Goal: Task Accomplishment & Management: Complete application form

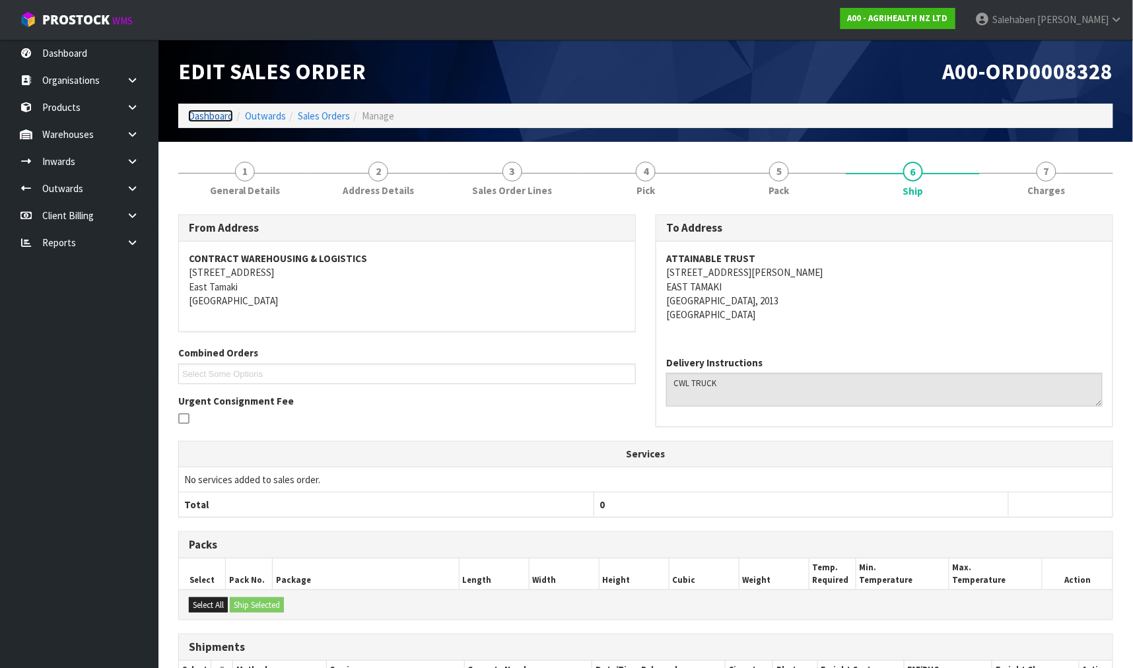
click at [206, 118] on link "Dashboard" at bounding box center [210, 116] width 45 height 13
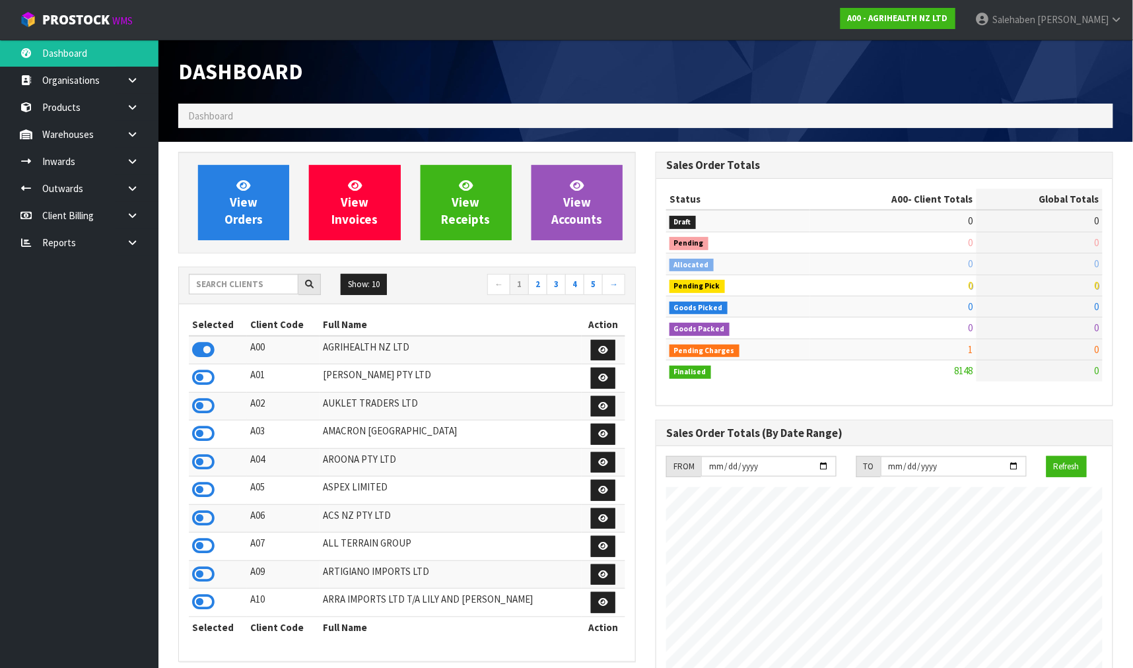
scroll to position [1000, 477]
click at [281, 285] on input "text" at bounding box center [244, 284] width 110 height 20
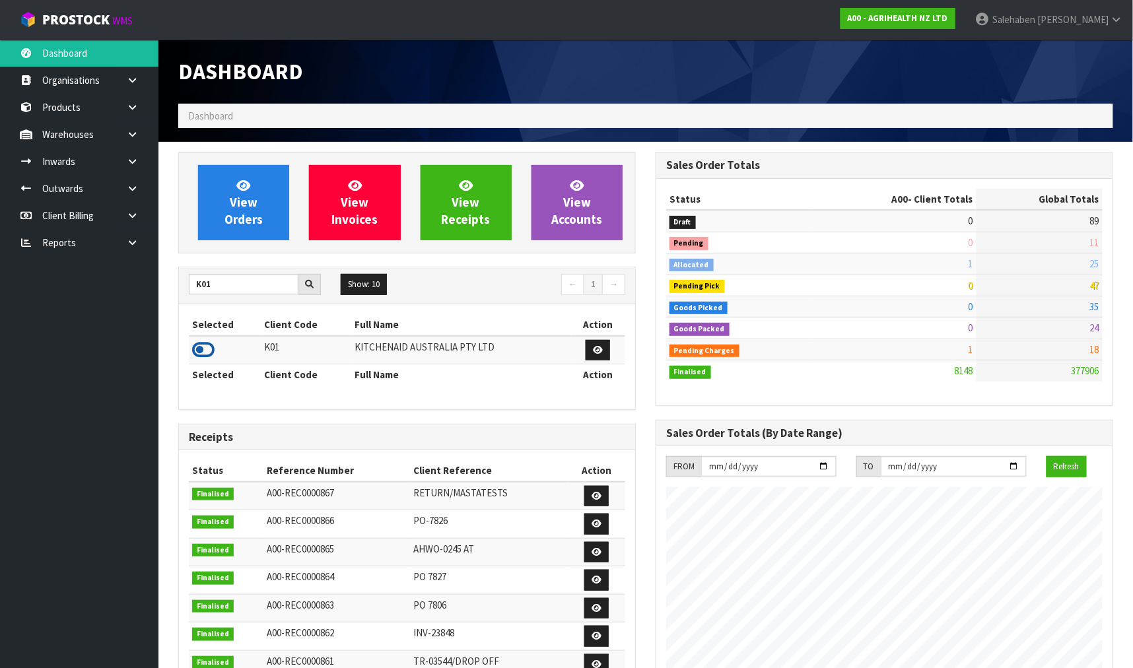
click at [207, 351] on icon at bounding box center [203, 350] width 22 height 20
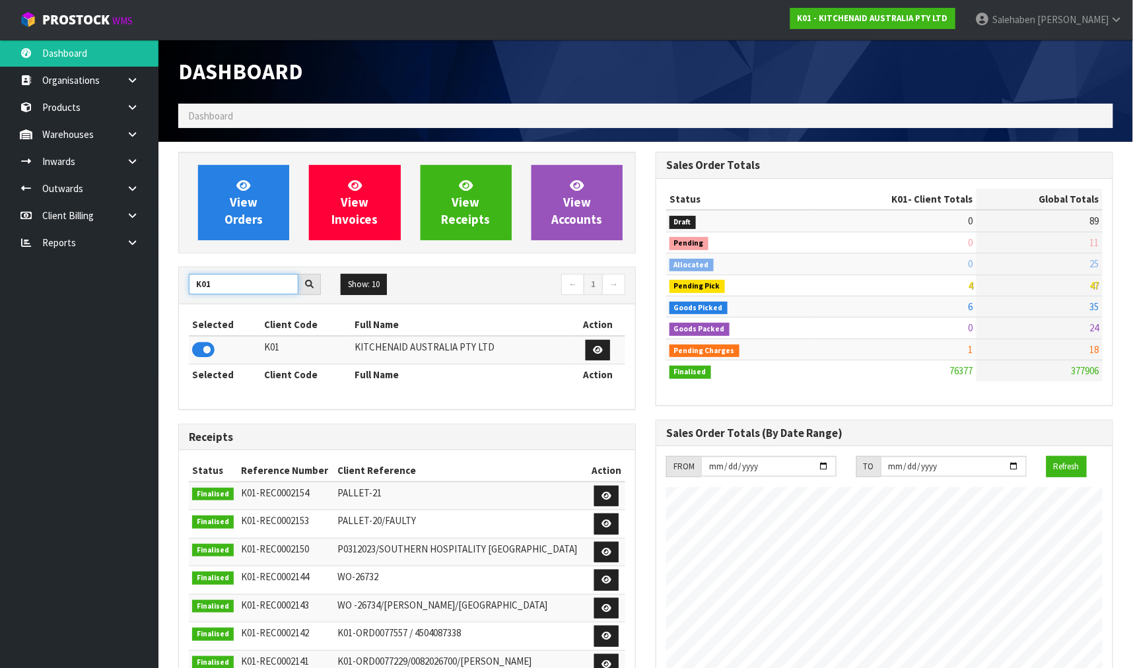
drag, startPoint x: 225, startPoint y: 280, endPoint x: 160, endPoint y: 298, distance: 66.7
click at [160, 299] on section "View Orders View Invoices View Receipts View Accounts K01 Show: 10 5 10 25 50 ←…" at bounding box center [645, 652] width 975 height 1021
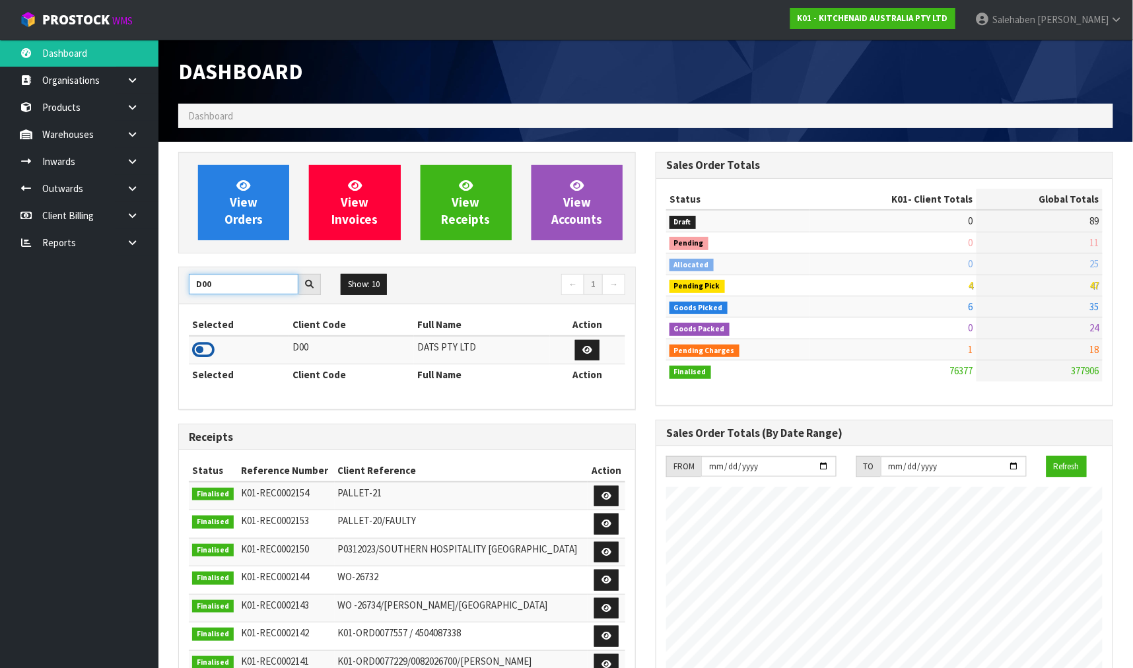
type input "D00"
click at [201, 353] on icon at bounding box center [203, 350] width 22 height 20
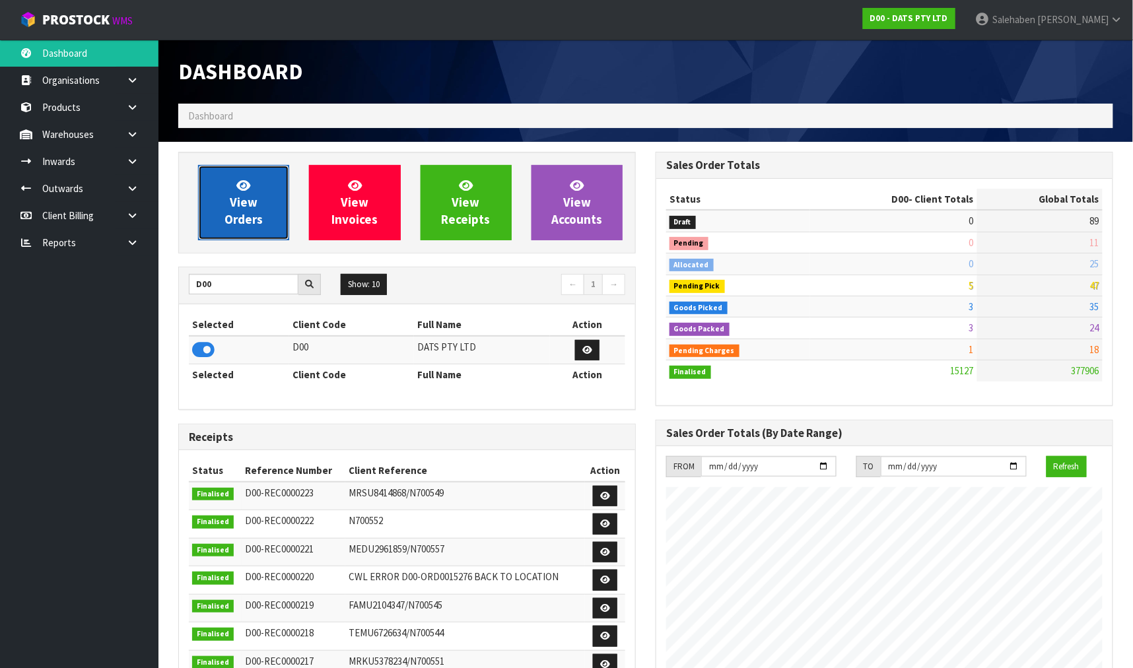
click at [262, 205] on link "View Orders" at bounding box center [243, 202] width 91 height 75
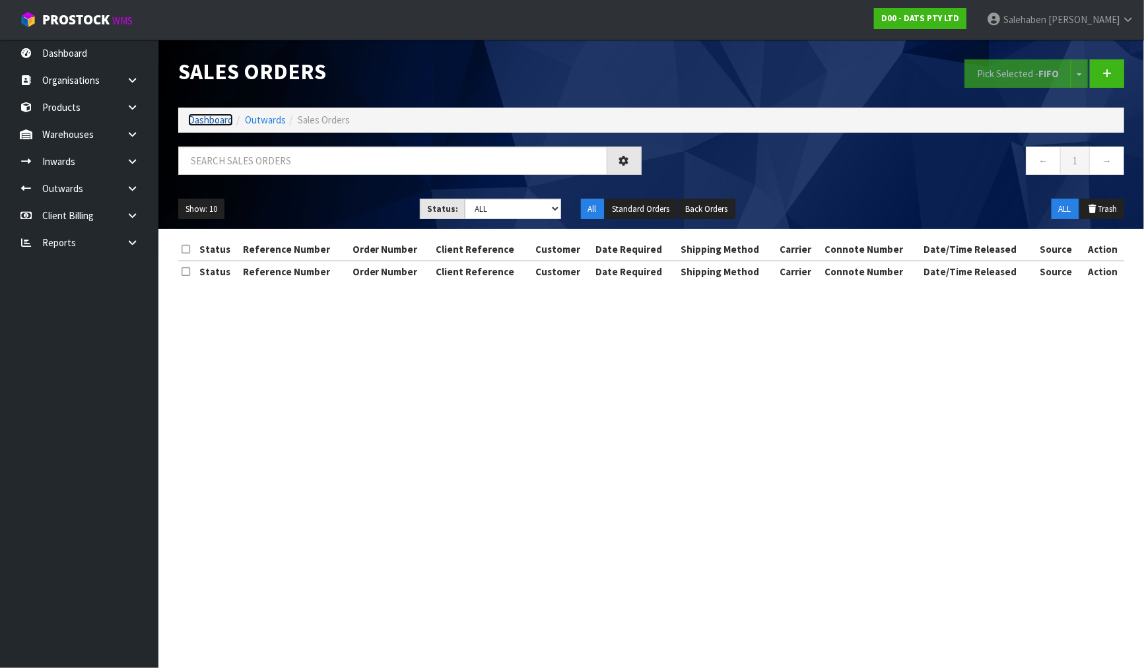
click at [201, 123] on link "Dashboard" at bounding box center [210, 120] width 45 height 13
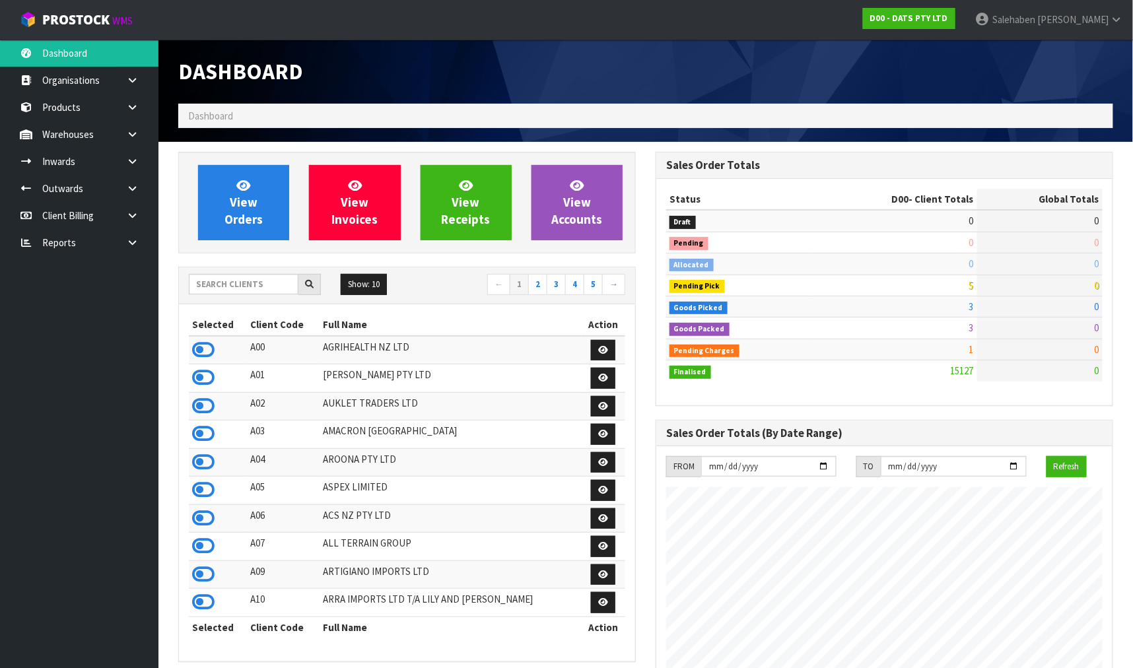
scroll to position [1000, 477]
click at [240, 293] on input "text" at bounding box center [244, 284] width 110 height 20
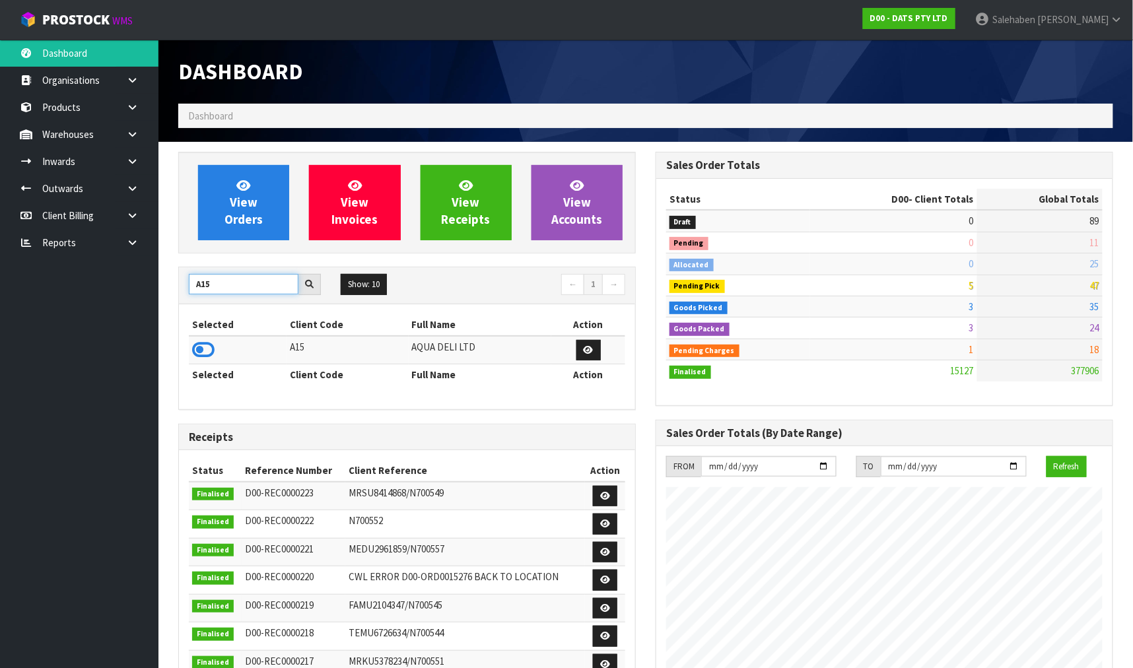
type input "A15"
click at [223, 351] on td at bounding box center [238, 350] width 98 height 28
click at [203, 353] on icon at bounding box center [203, 350] width 22 height 20
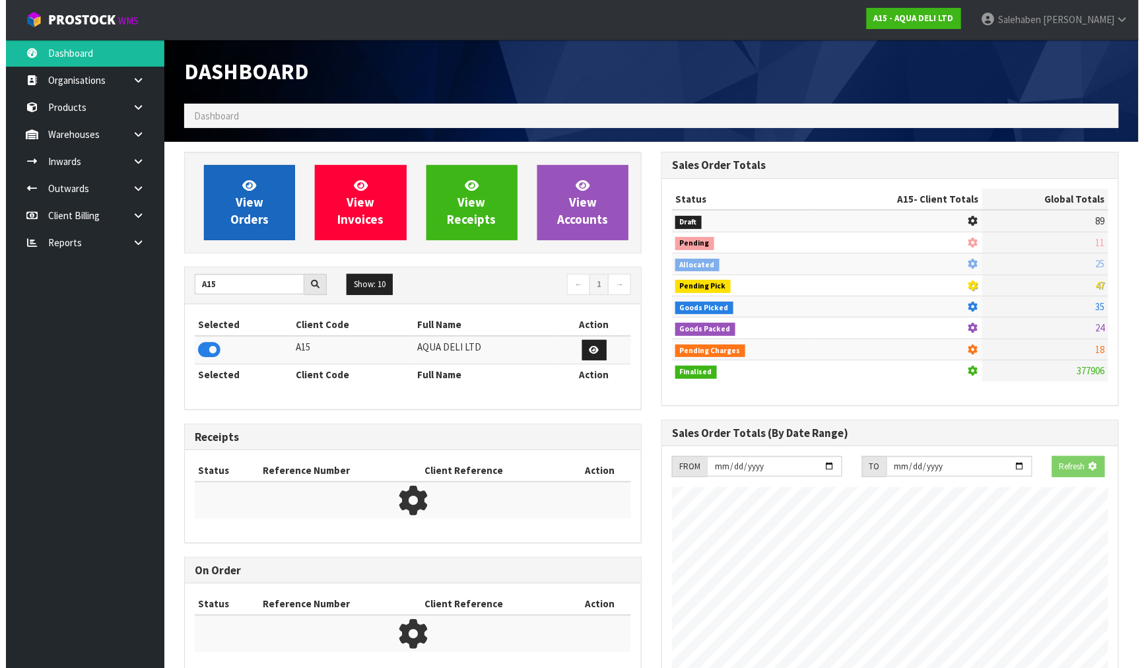
scroll to position [659508, 659838]
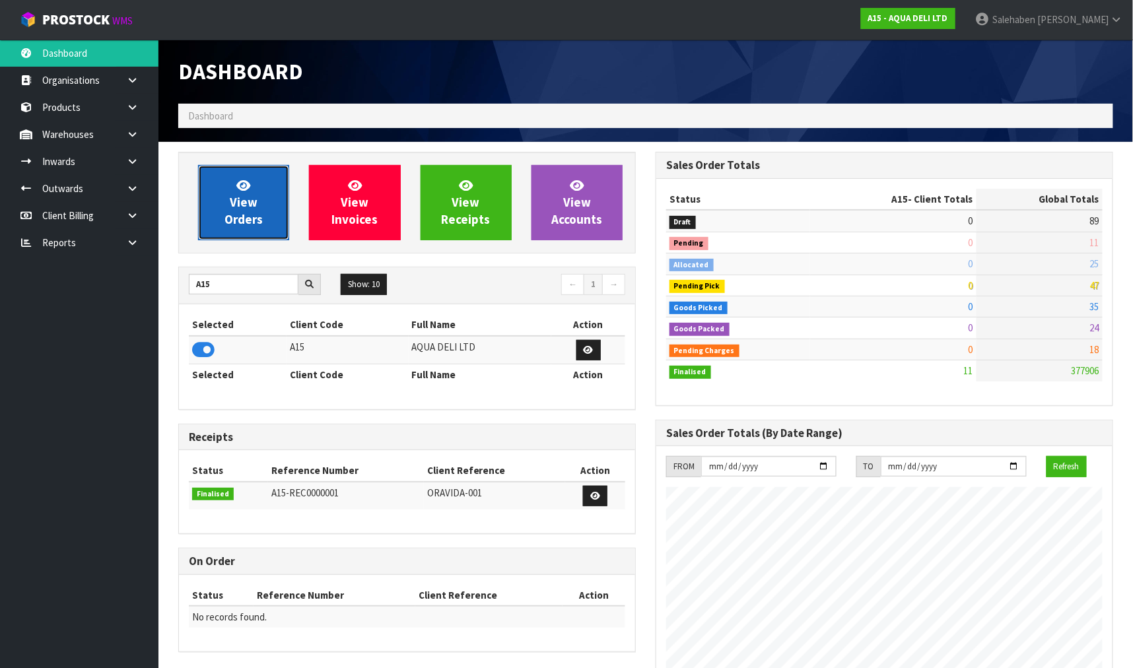
click at [238, 240] on link "View Orders" at bounding box center [243, 202] width 91 height 75
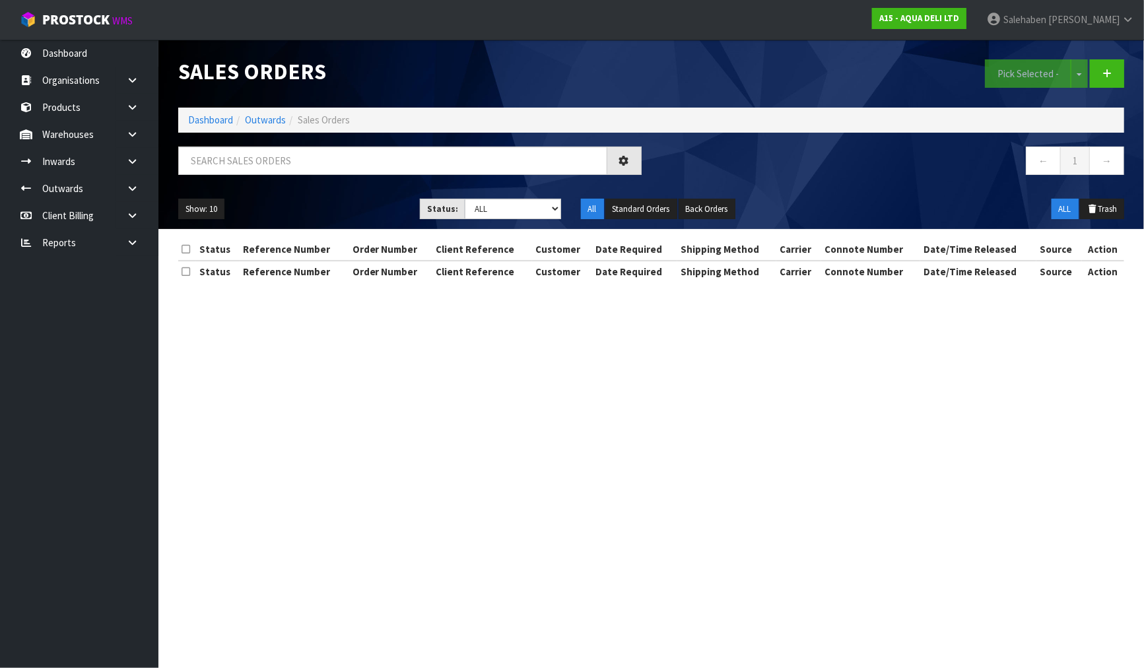
click at [256, 220] on div "Show: 10 5 10 25 50 Status: Draft Pending Allocated Pending Pick Goods Picked G…" at bounding box center [651, 209] width 966 height 41
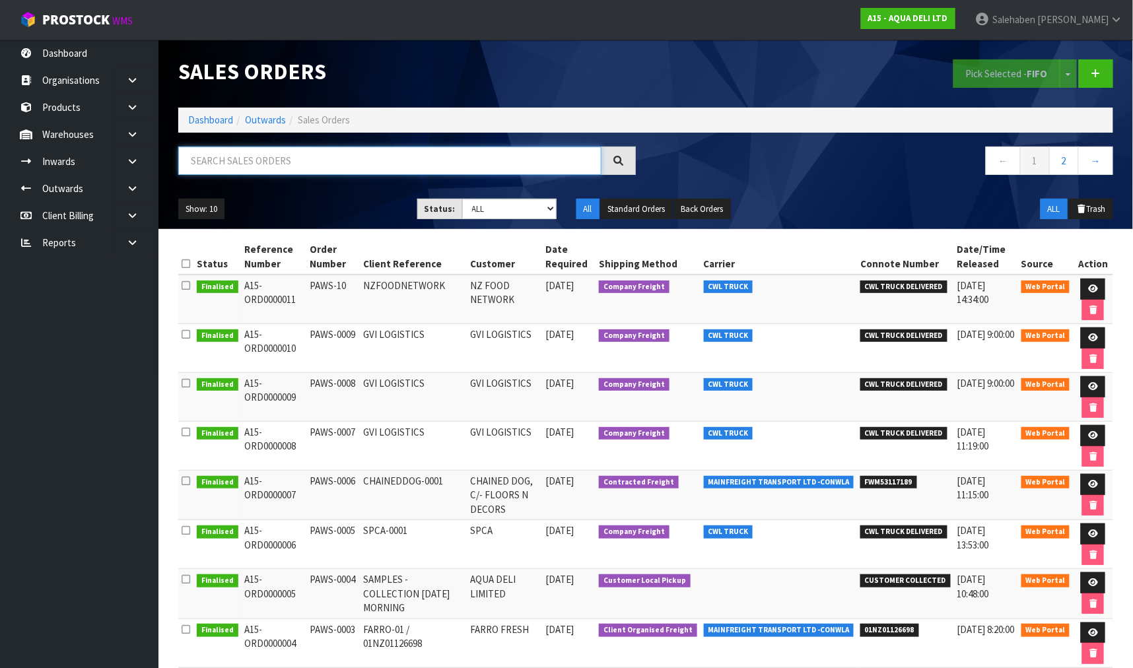
click at [261, 150] on input "text" at bounding box center [389, 161] width 423 height 28
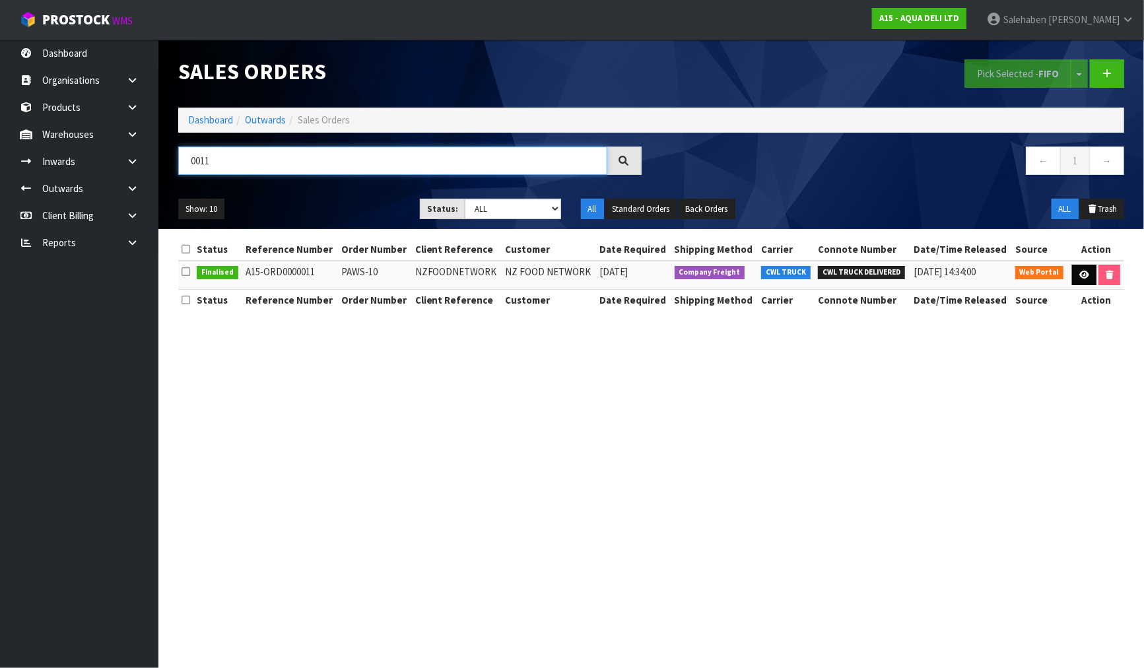
type input "0011"
click at [1084, 278] on icon at bounding box center [1085, 275] width 10 height 9
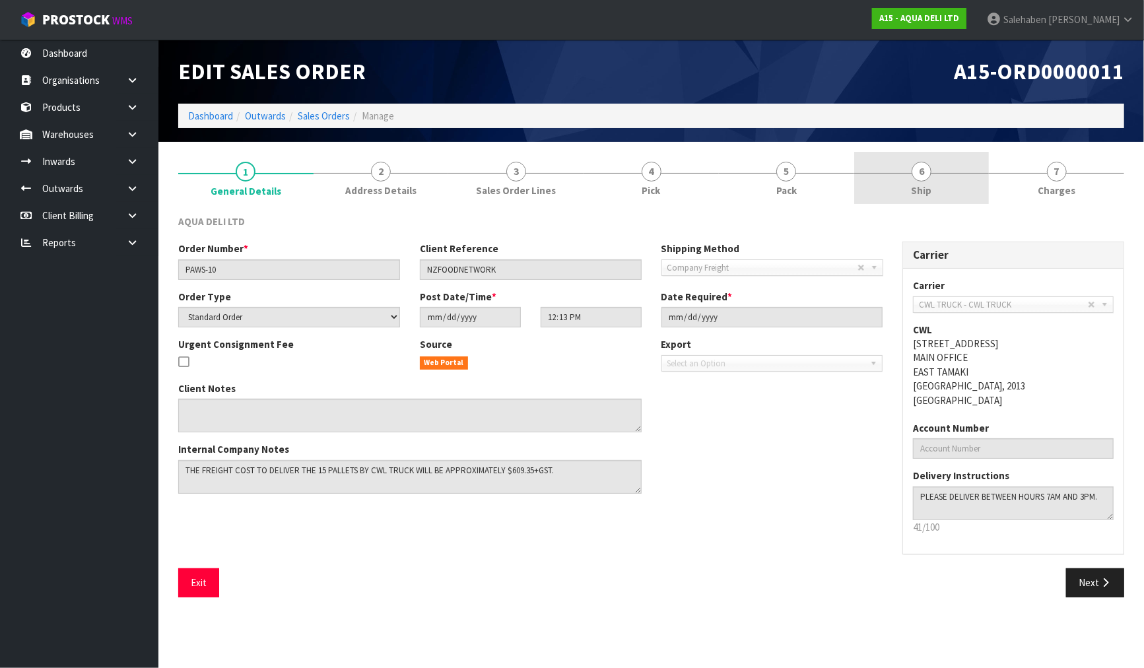
click at [923, 182] on link "6 Ship" at bounding box center [921, 178] width 135 height 52
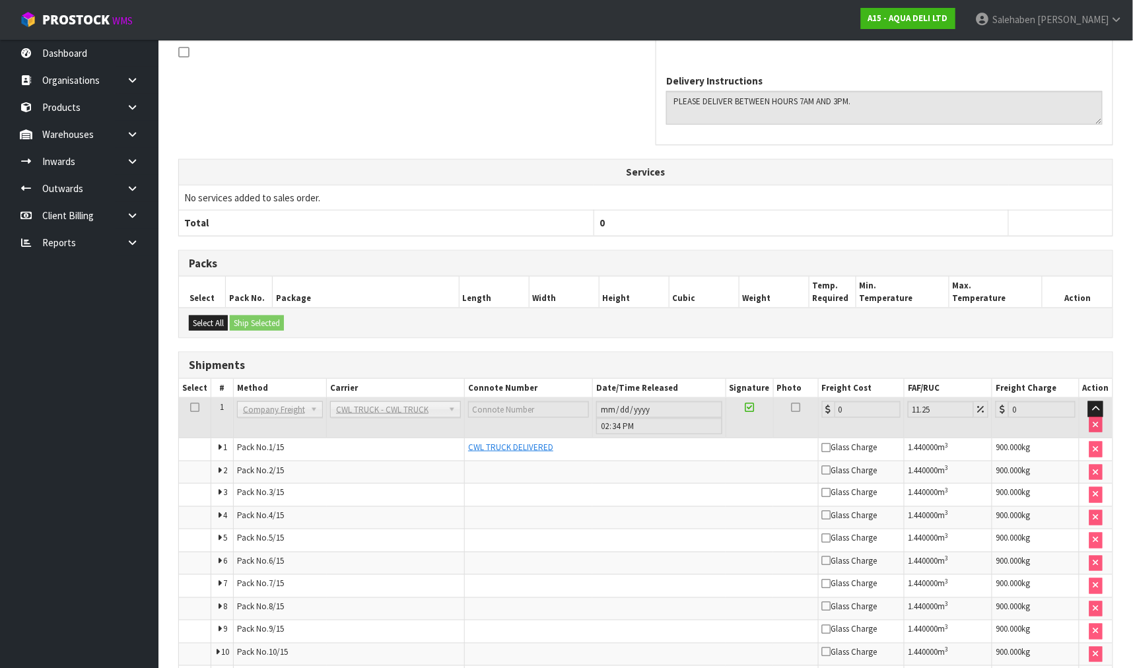
scroll to position [544, 0]
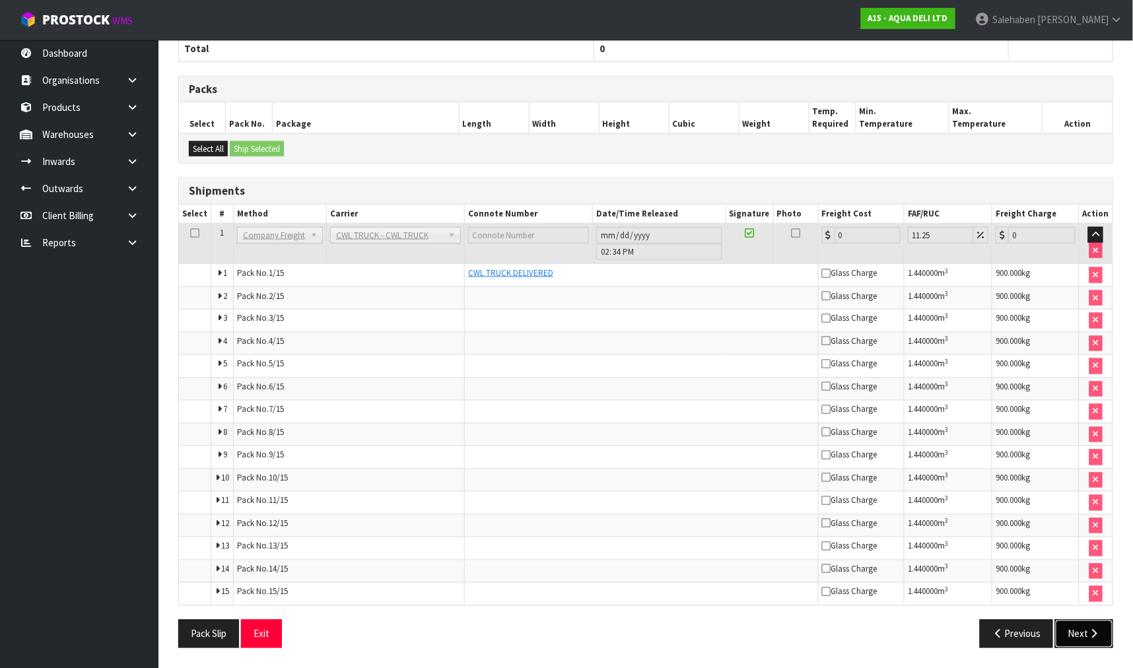
click at [1076, 634] on button "Next" at bounding box center [1084, 634] width 58 height 28
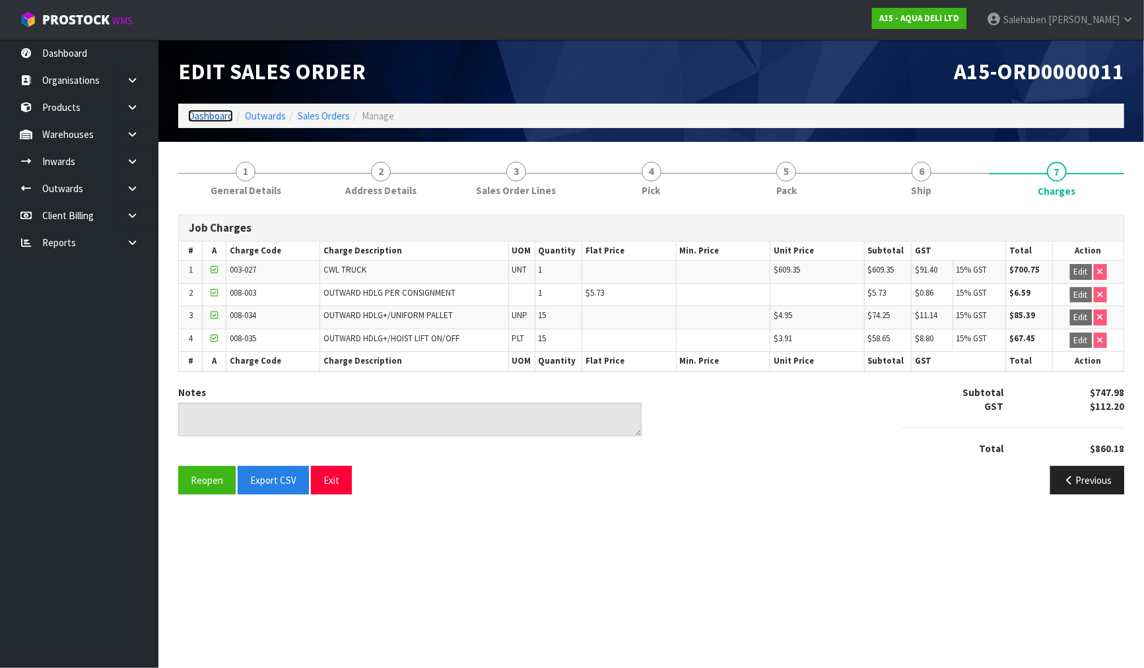
click at [207, 118] on link "Dashboard" at bounding box center [210, 116] width 45 height 13
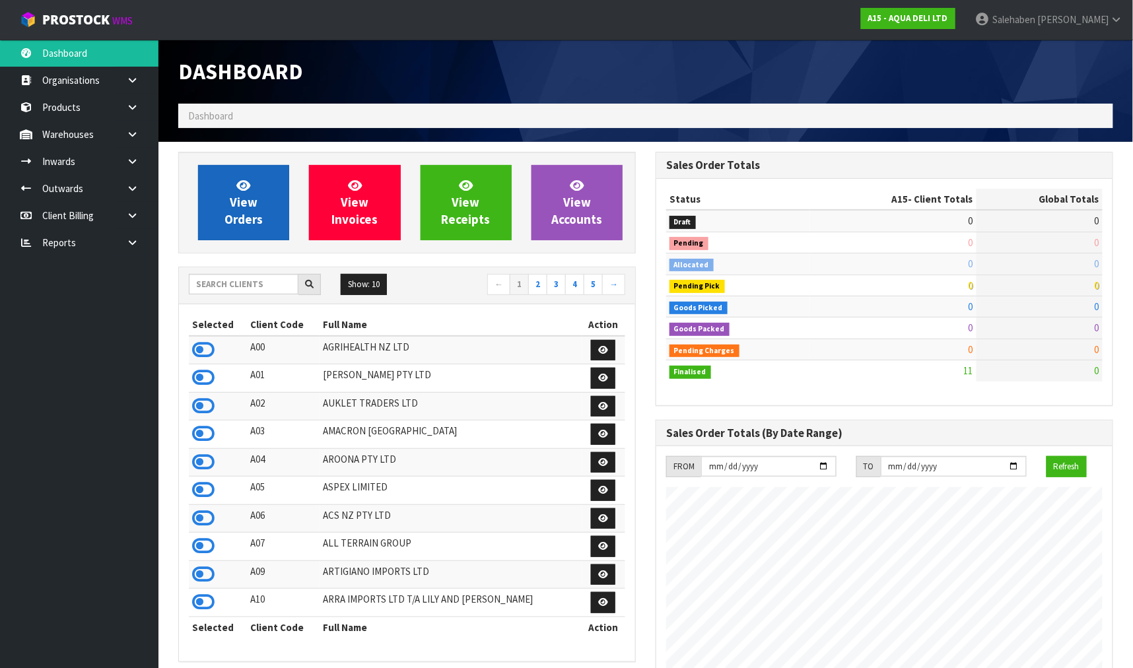
scroll to position [808, 477]
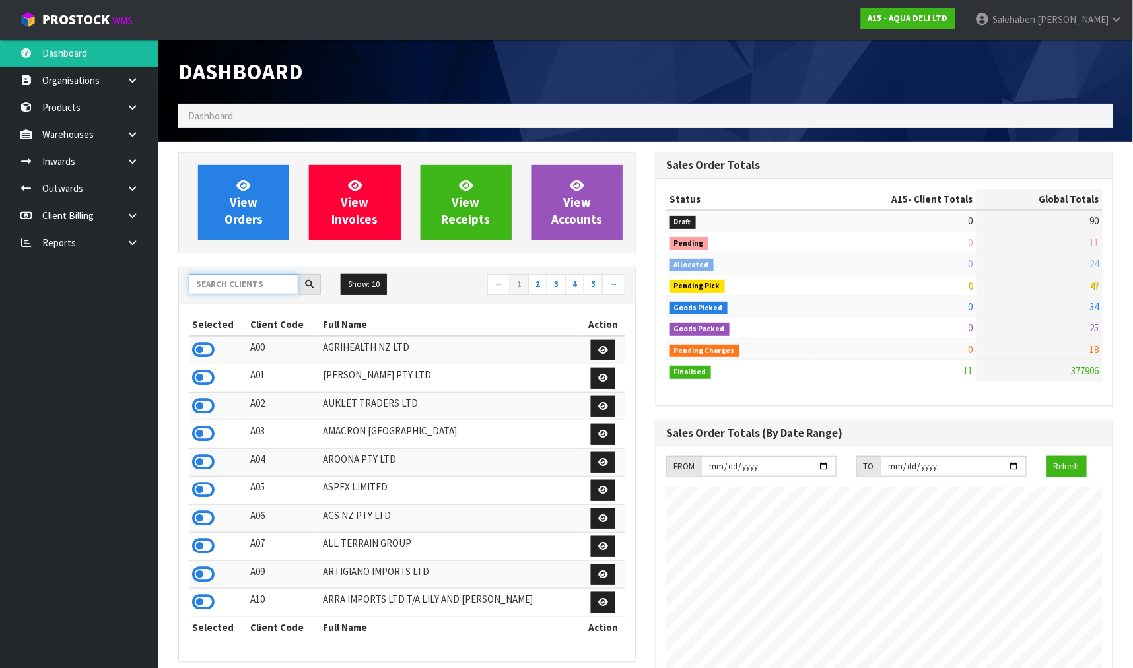
click at [245, 288] on input "text" at bounding box center [244, 284] width 110 height 20
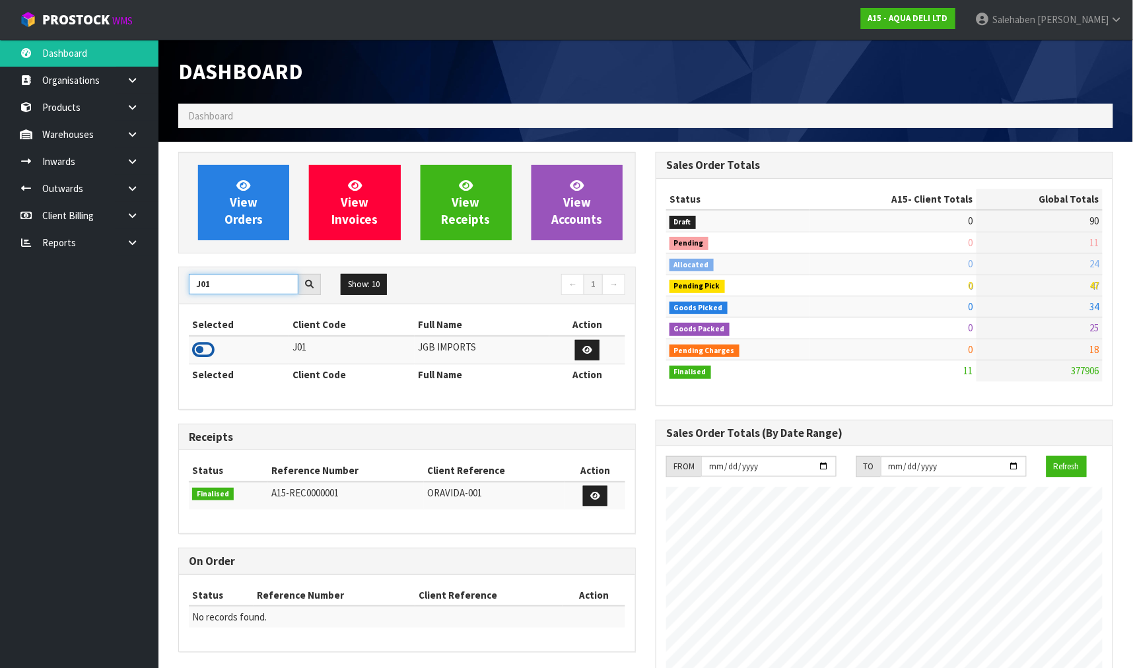
type input "J01"
click at [202, 351] on icon at bounding box center [203, 350] width 22 height 20
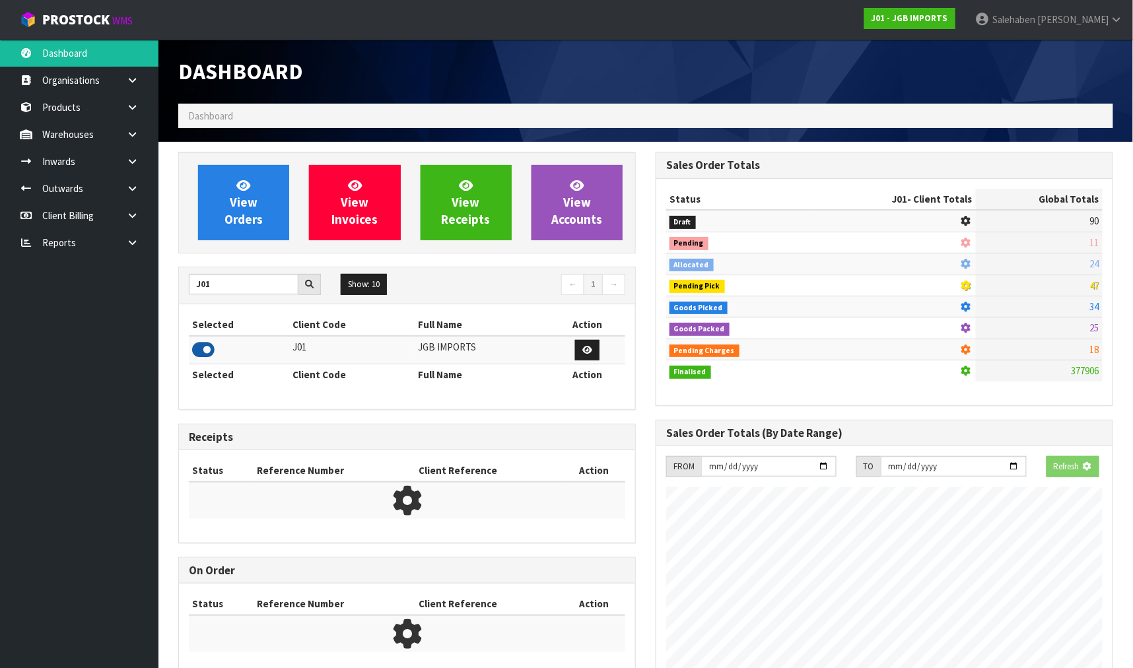
scroll to position [1000, 477]
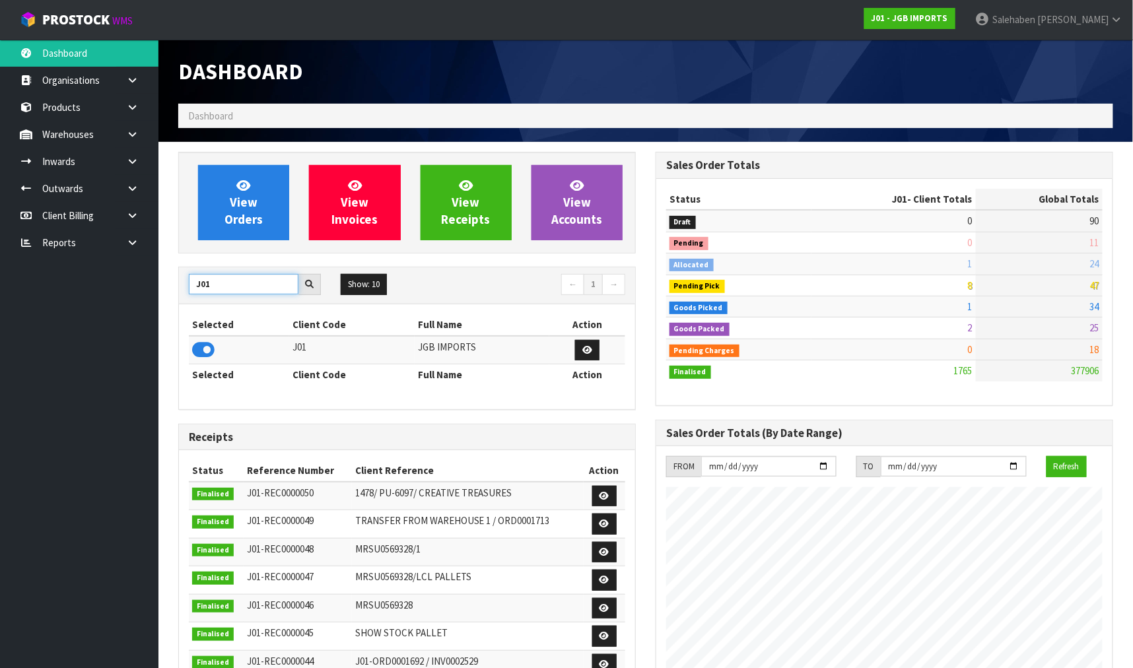
drag, startPoint x: 184, startPoint y: 286, endPoint x: 169, endPoint y: 287, distance: 14.5
click at [169, 286] on div "View Orders View Invoices View Receipts View Accounts J01 Show: 10 5 10 25 50 ←…" at bounding box center [406, 535] width 477 height 767
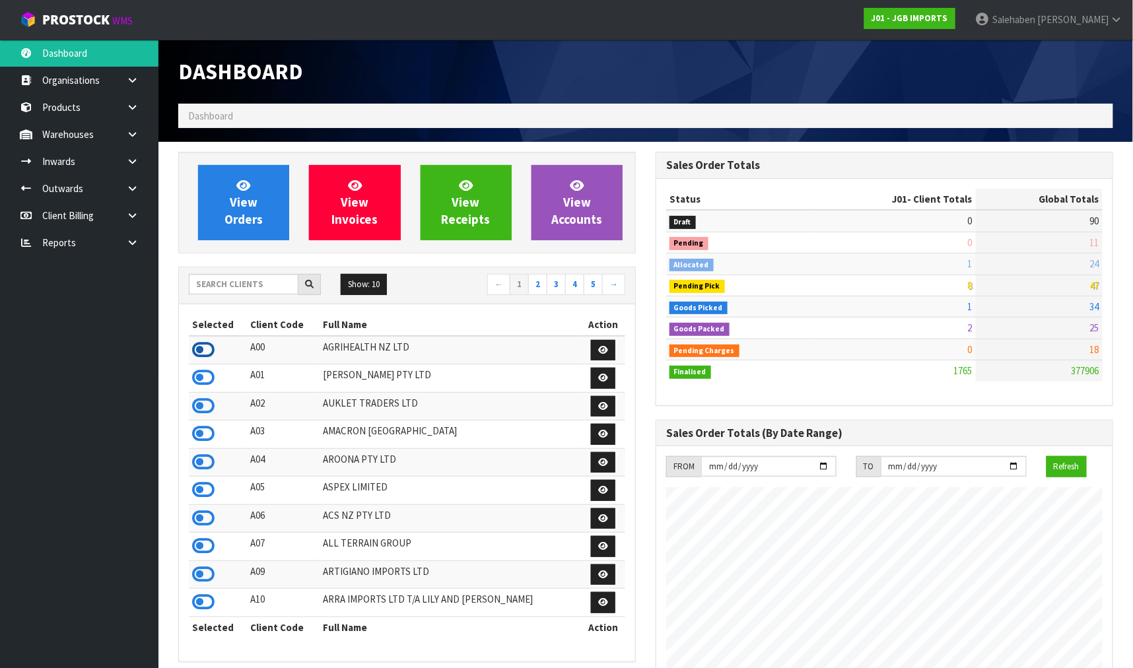
click at [208, 351] on icon at bounding box center [203, 350] width 22 height 20
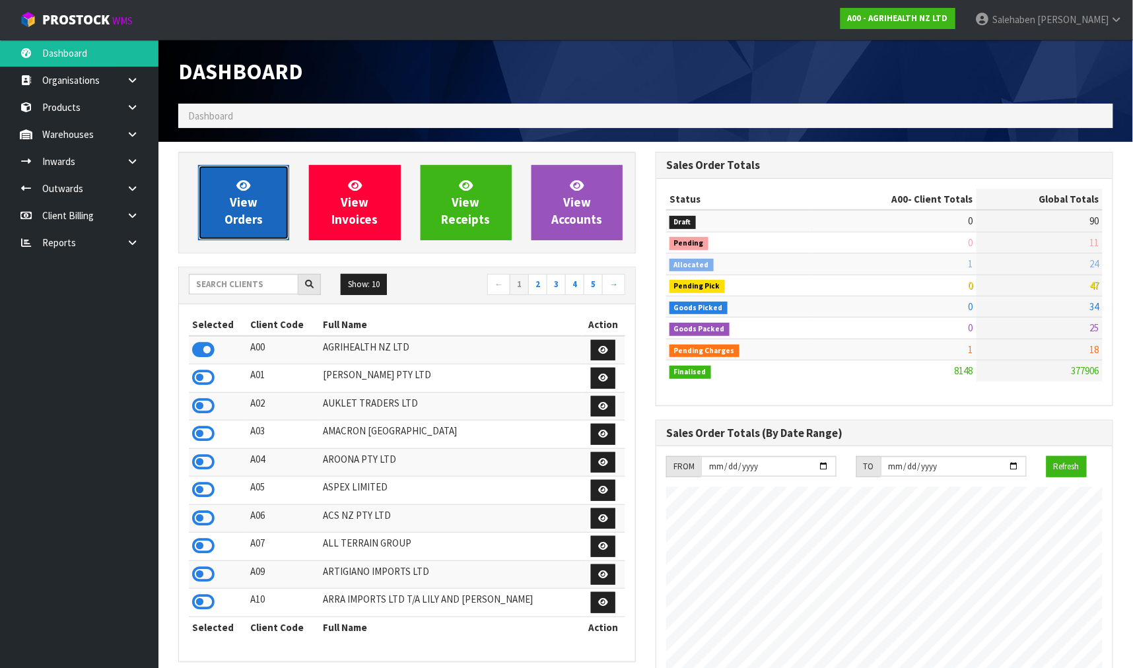
click at [254, 221] on span "View Orders" at bounding box center [244, 203] width 38 height 50
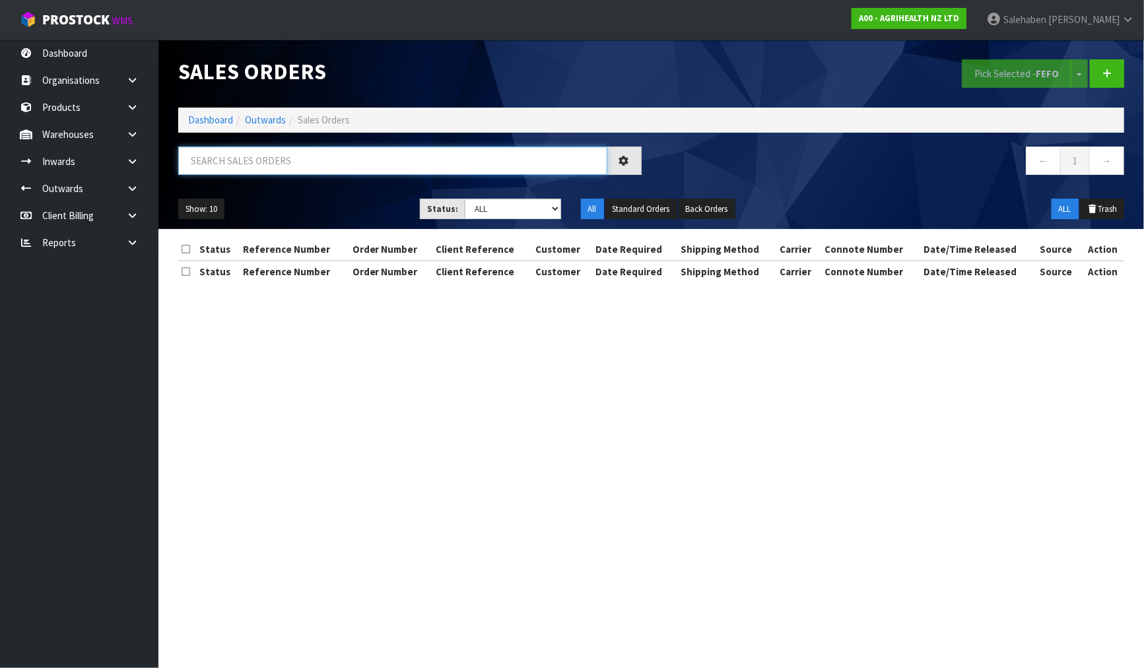
click at [263, 162] on input "text" at bounding box center [392, 161] width 429 height 28
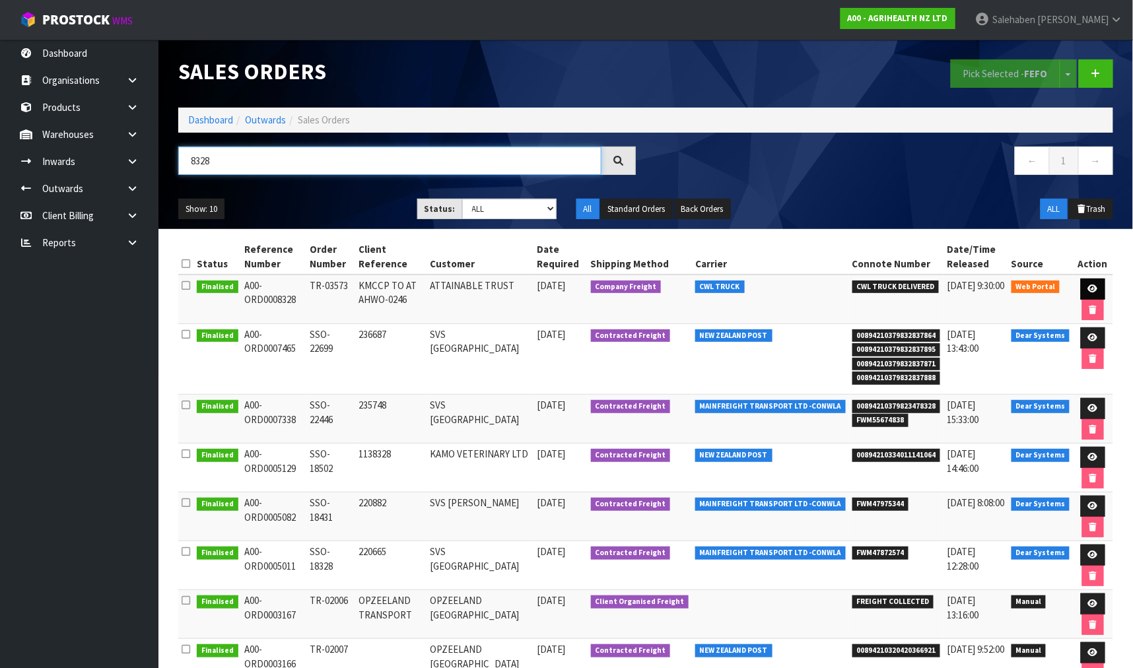
type input "8328"
click at [1093, 287] on icon at bounding box center [1093, 289] width 10 height 9
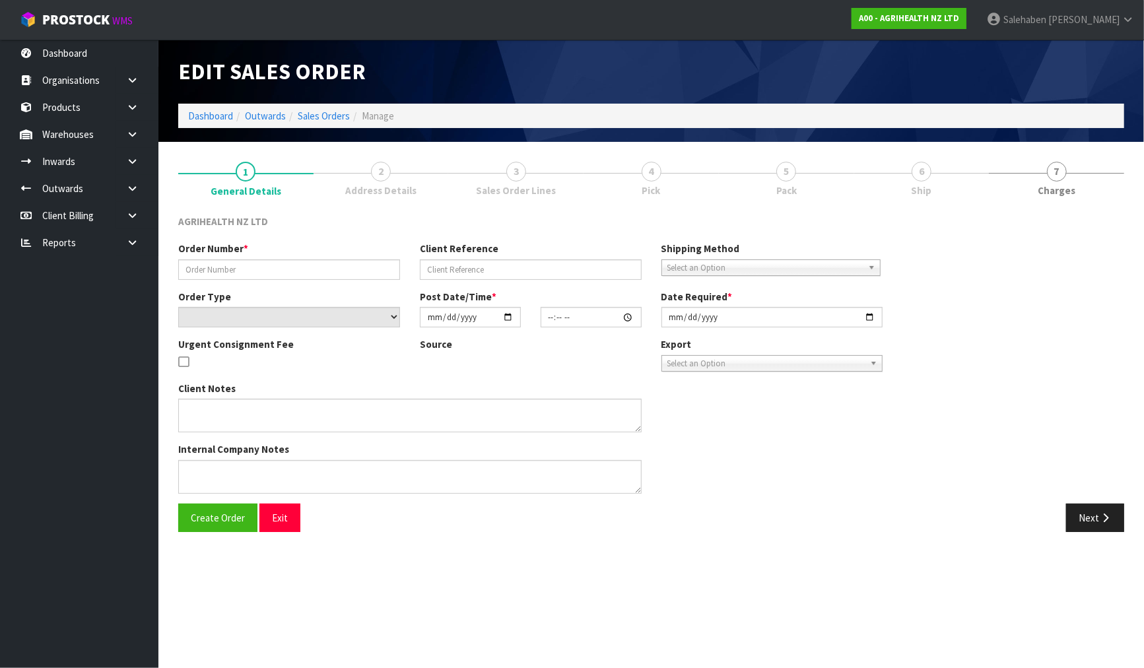
type input "TR-03573"
type input "KMCCP TO AT AHWO-0246"
select select "number:0"
type input "[DATE]"
type input "11:06:00.000"
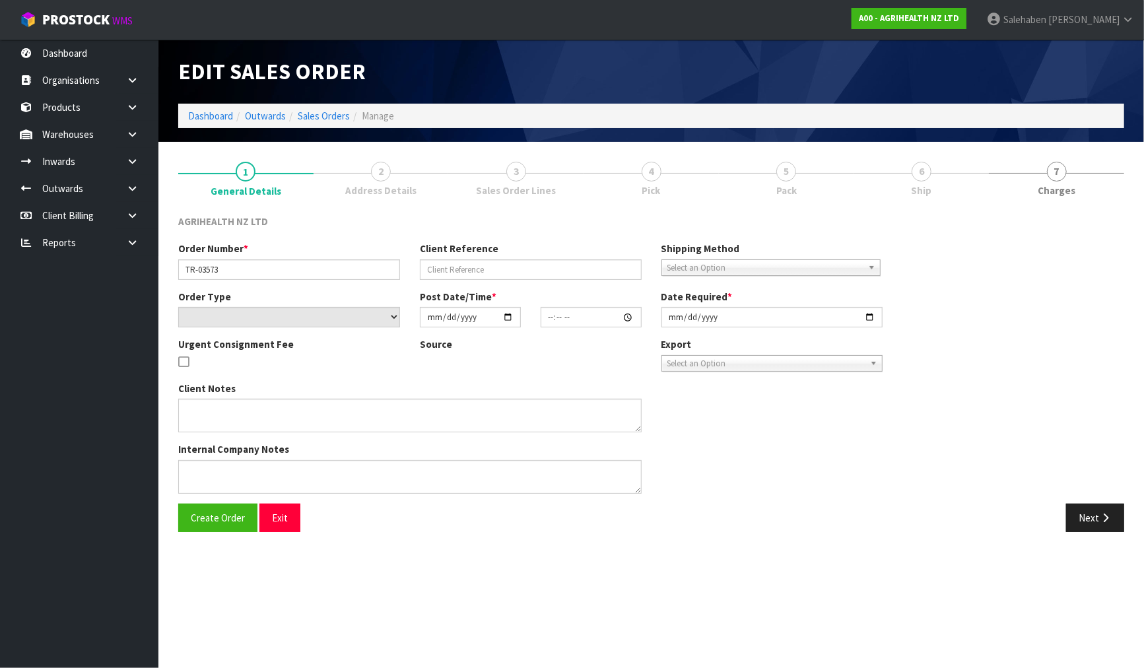
type input "[DATE]"
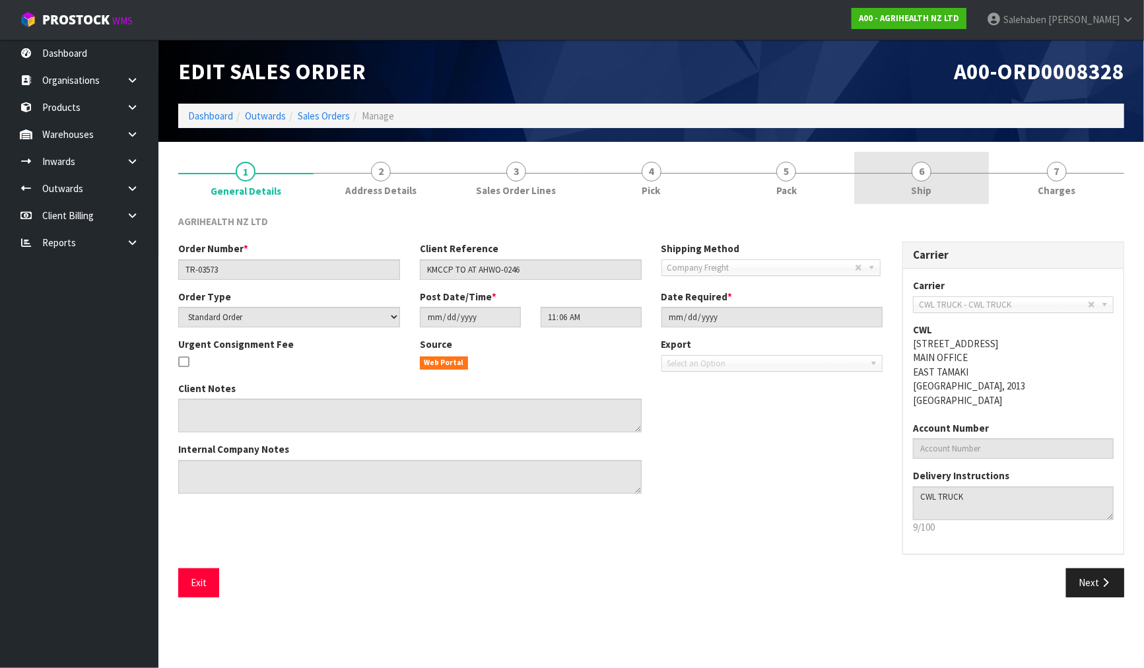
click at [924, 189] on span "Ship" at bounding box center [921, 191] width 20 height 14
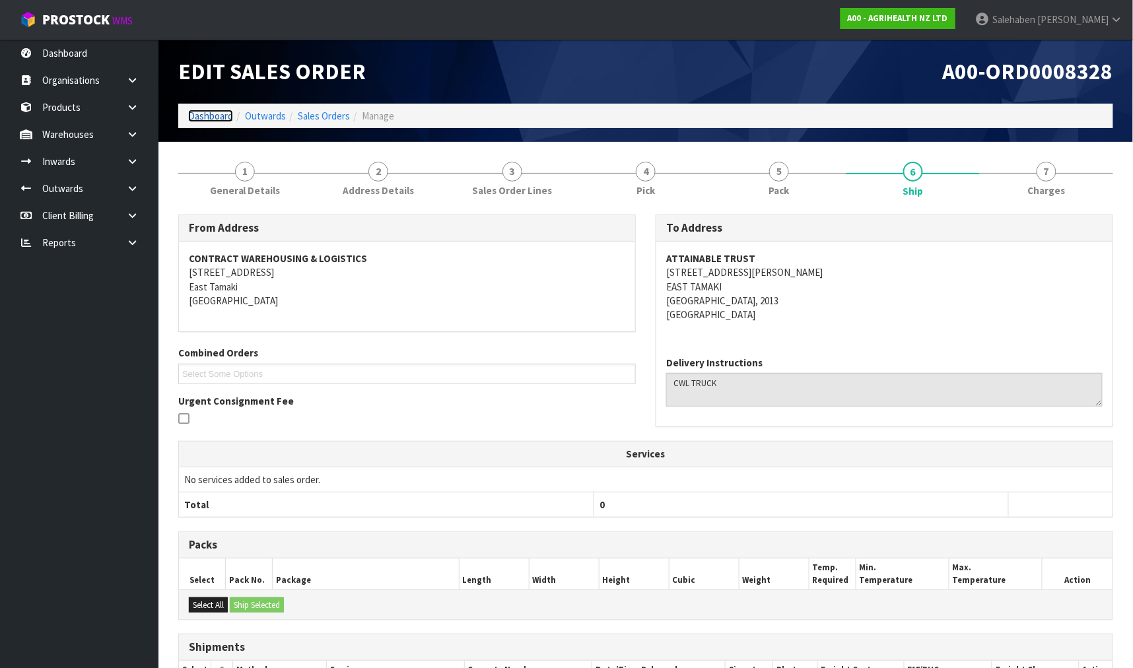
click at [198, 117] on link "Dashboard" at bounding box center [210, 116] width 45 height 13
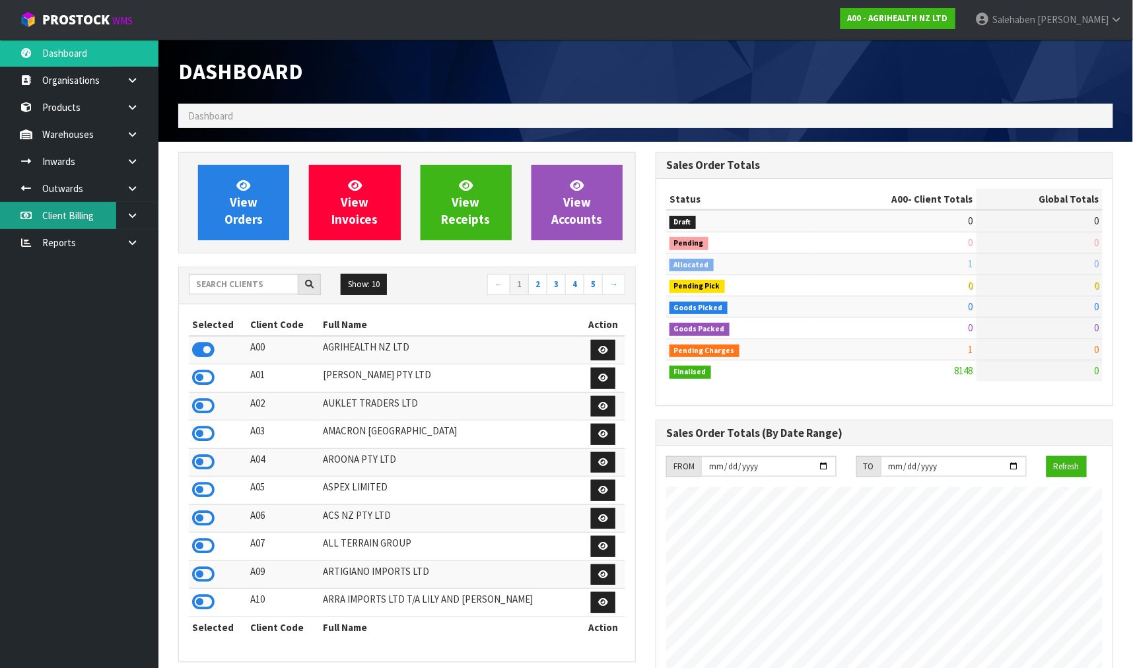
scroll to position [1000, 477]
click at [276, 291] on input "text" at bounding box center [244, 284] width 110 height 20
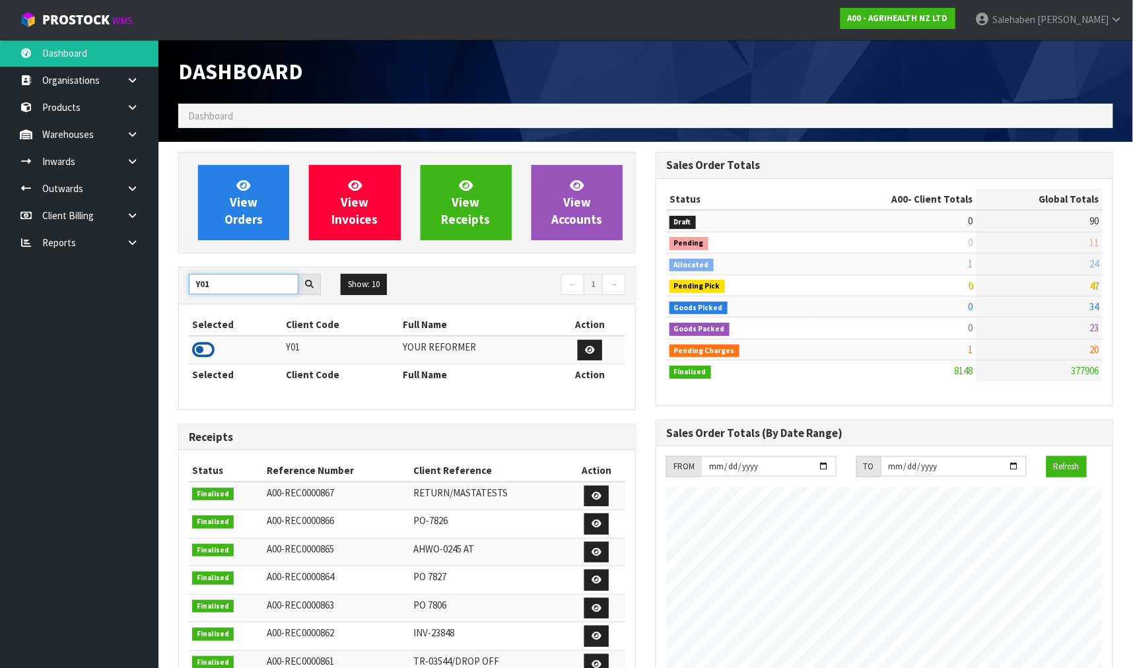
type input "Y01"
click at [208, 353] on icon at bounding box center [203, 350] width 22 height 20
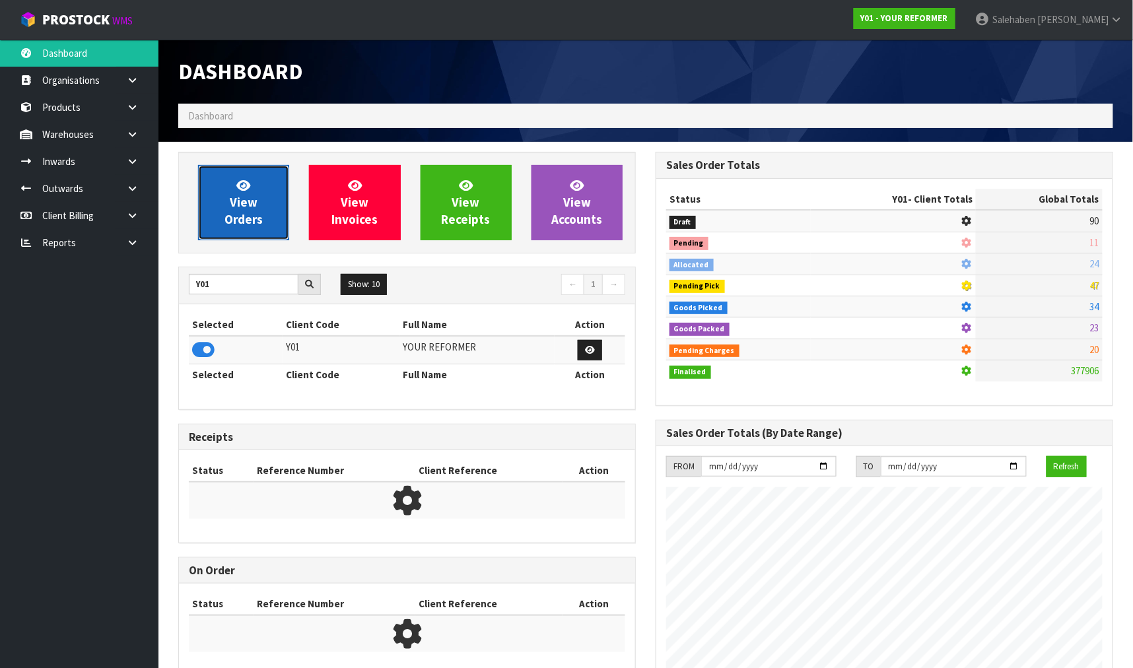
click at [217, 201] on link "View Orders" at bounding box center [243, 202] width 91 height 75
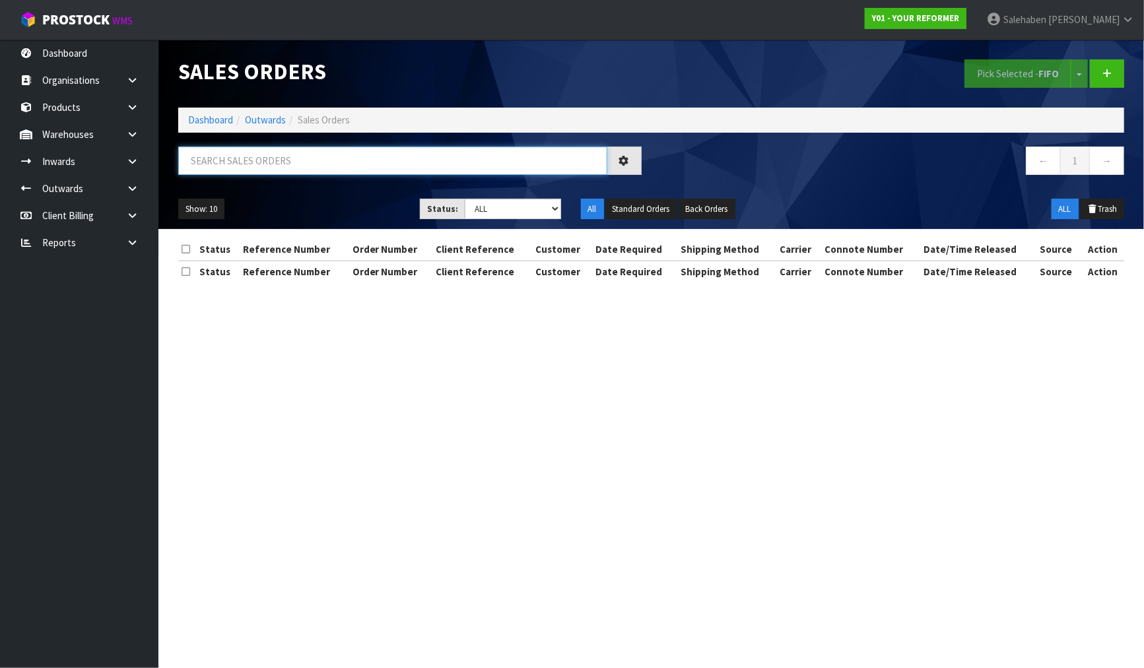
click at [214, 158] on input "text" at bounding box center [392, 161] width 429 height 28
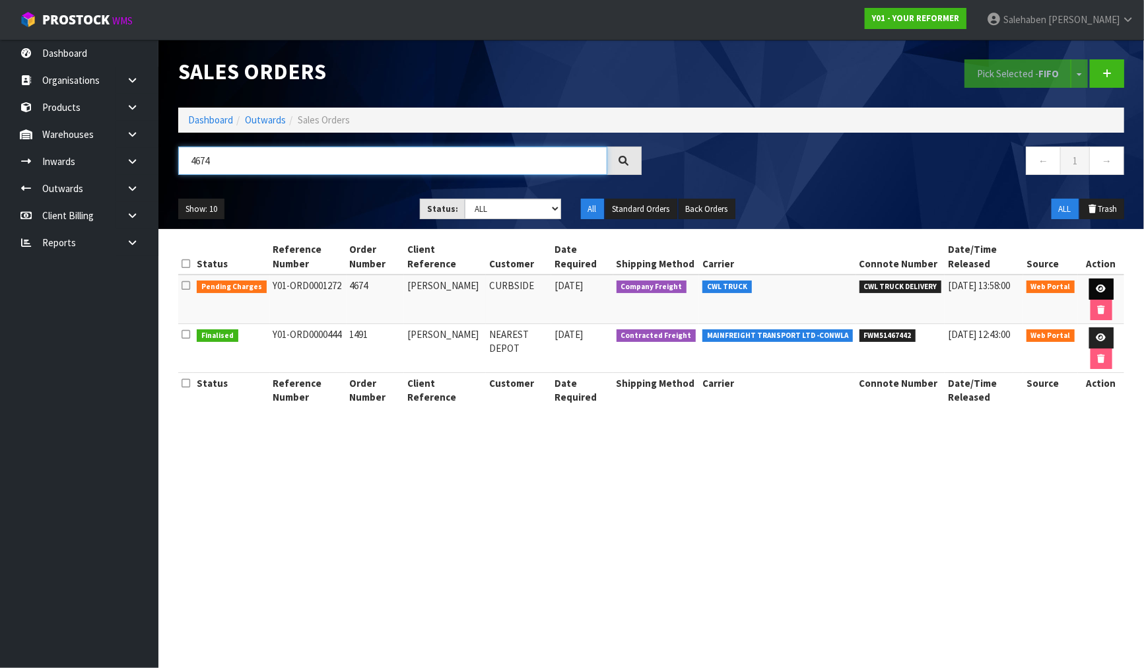
type input "4674"
click at [1096, 284] on link at bounding box center [1102, 289] width 24 height 21
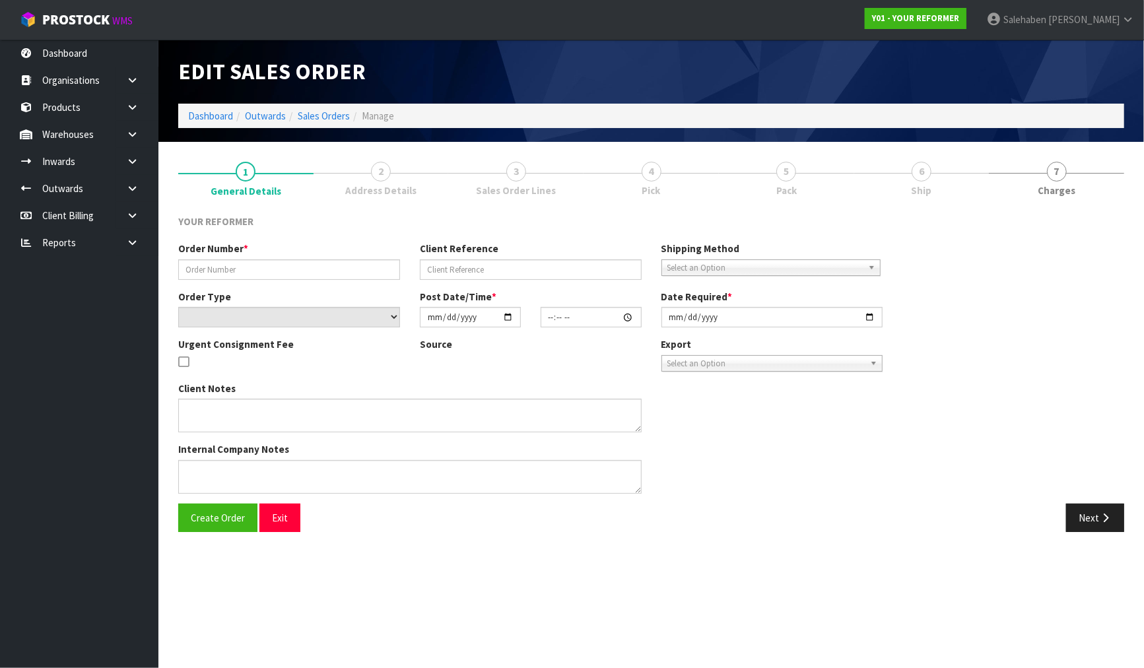
type input "4674"
type input "[PERSON_NAME]"
select select "number:0"
type input "[DATE]"
type input "12:19:00.000"
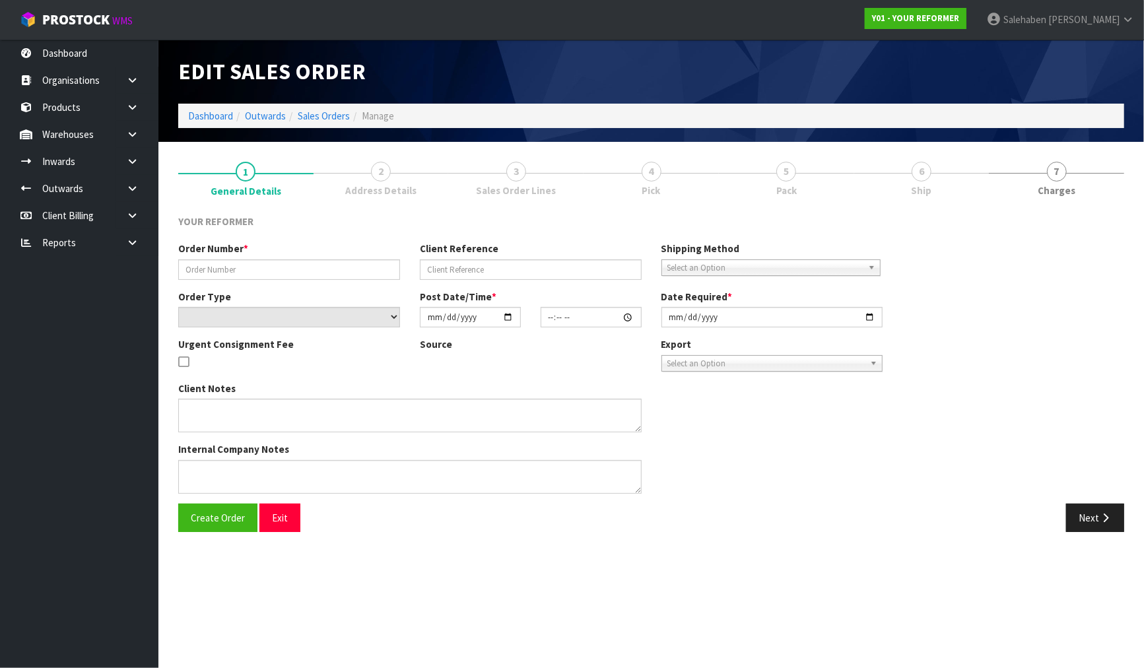
type input "[DATE]"
type textarea "[PERSON_NAME] [STREET_ADDRESS][PERSON_NAME][PERSON_NAME] [PHONE_NUMBER]"
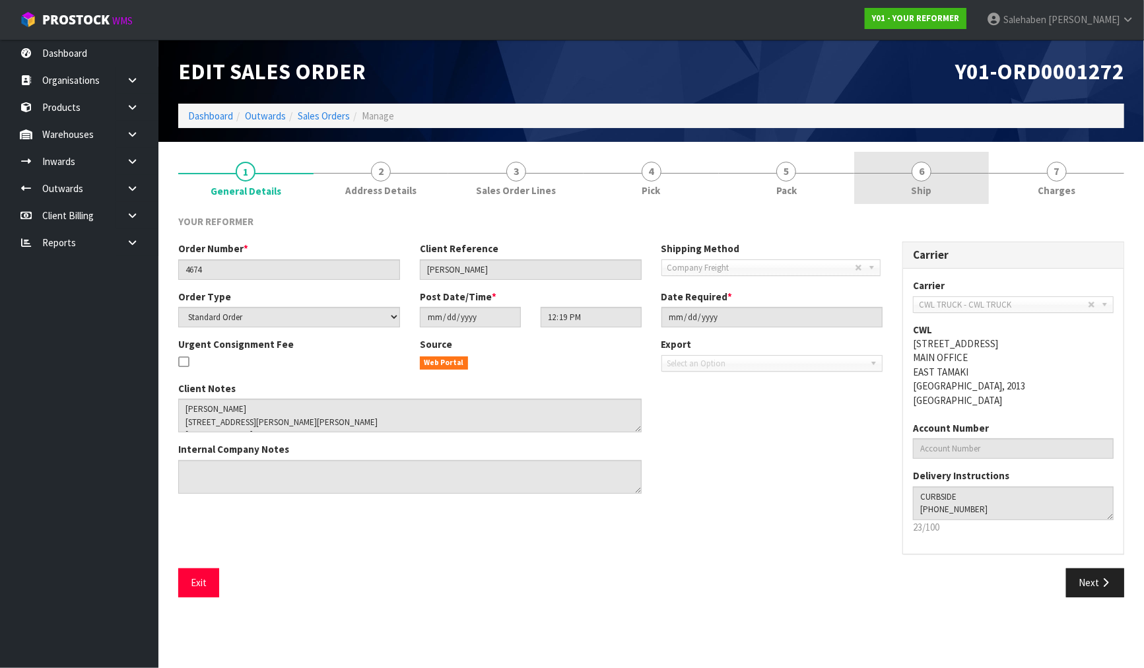
click at [926, 187] on span "Ship" at bounding box center [921, 191] width 20 height 14
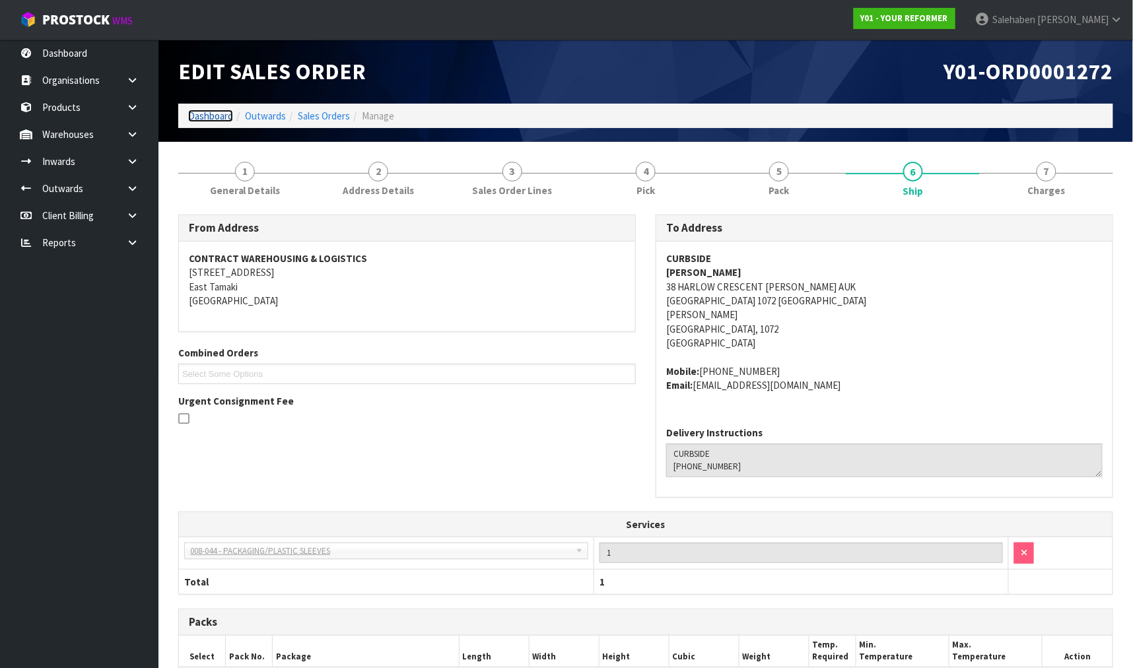
click at [213, 116] on link "Dashboard" at bounding box center [210, 116] width 45 height 13
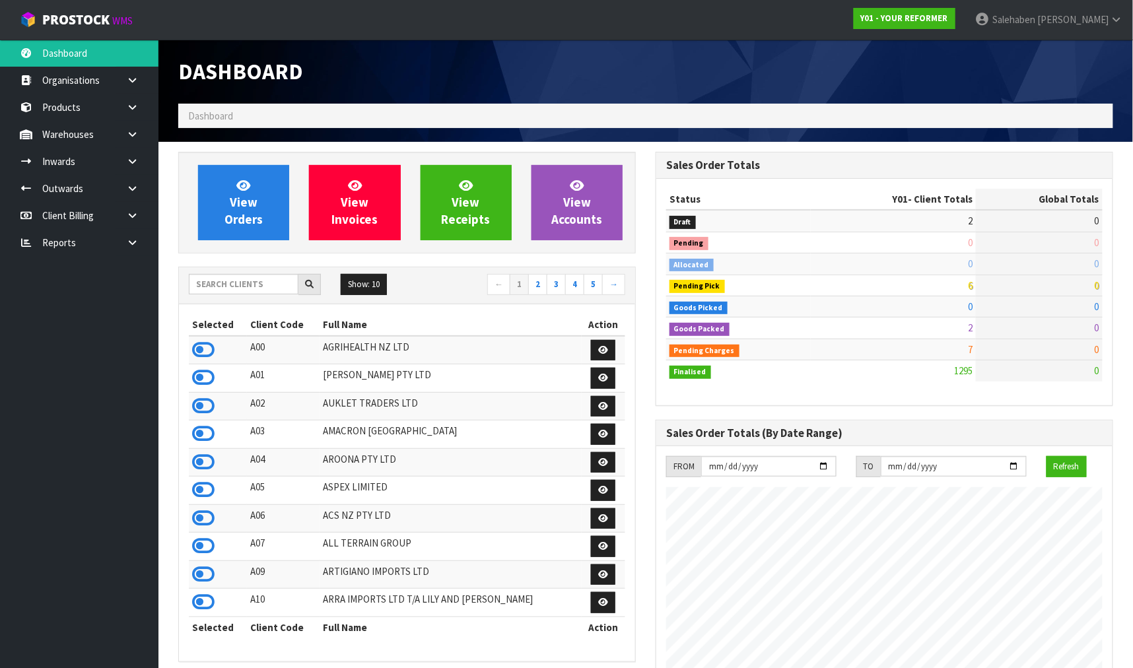
scroll to position [1000, 477]
click at [231, 284] on input "text" at bounding box center [244, 284] width 110 height 20
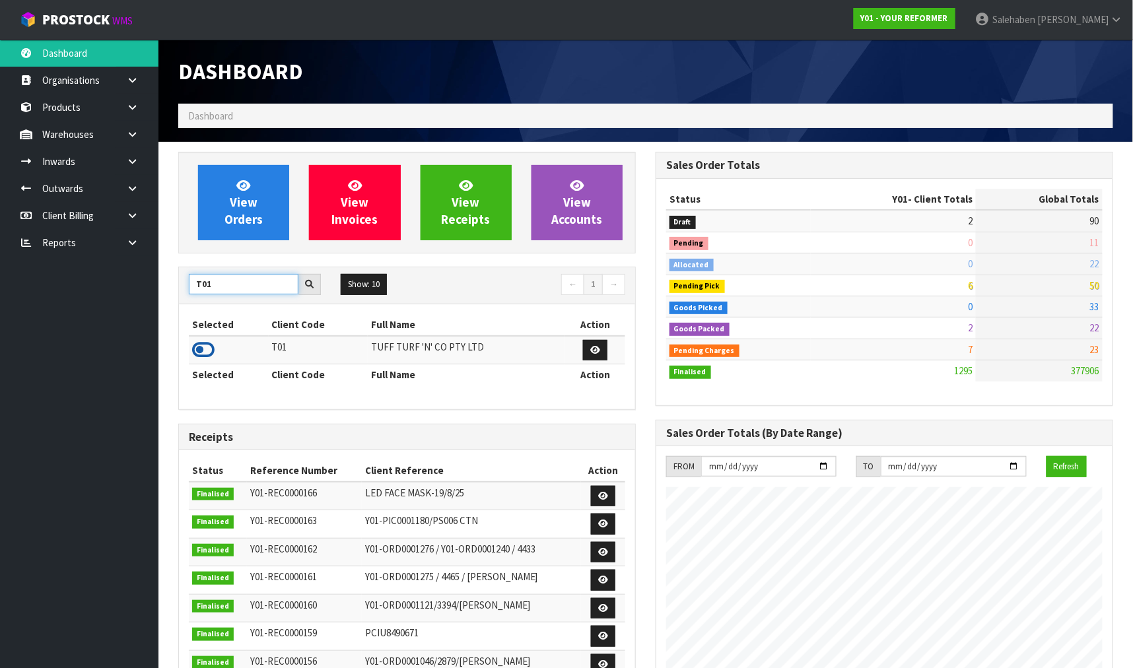
type input "T01"
click at [203, 353] on icon at bounding box center [203, 350] width 22 height 20
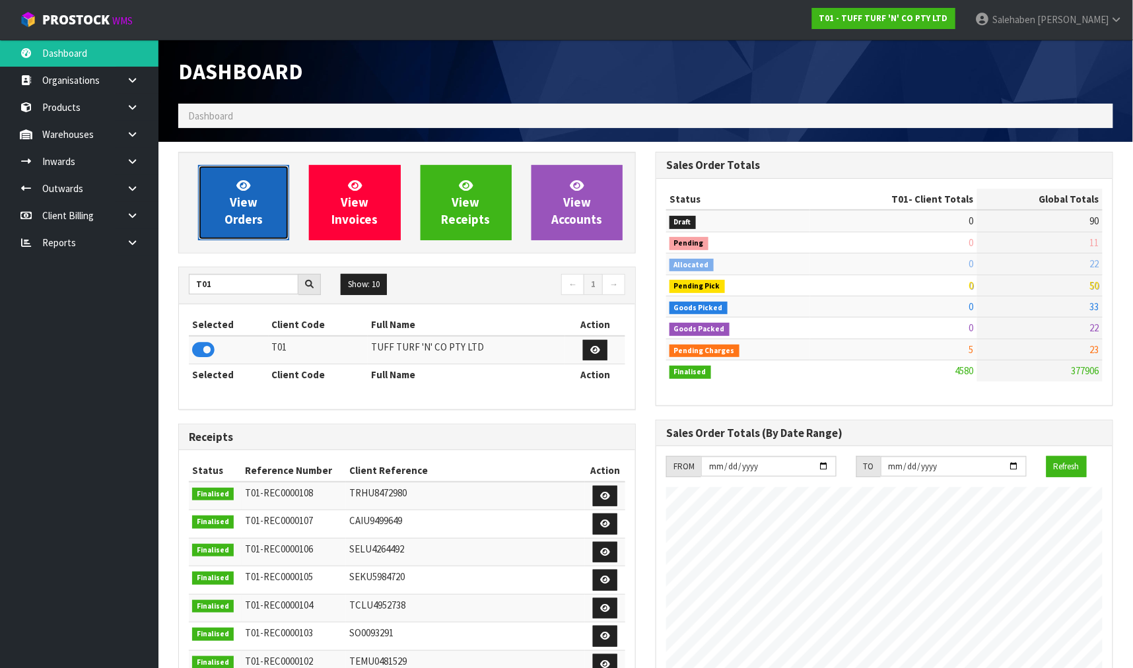
click at [266, 209] on link "View Orders" at bounding box center [243, 202] width 91 height 75
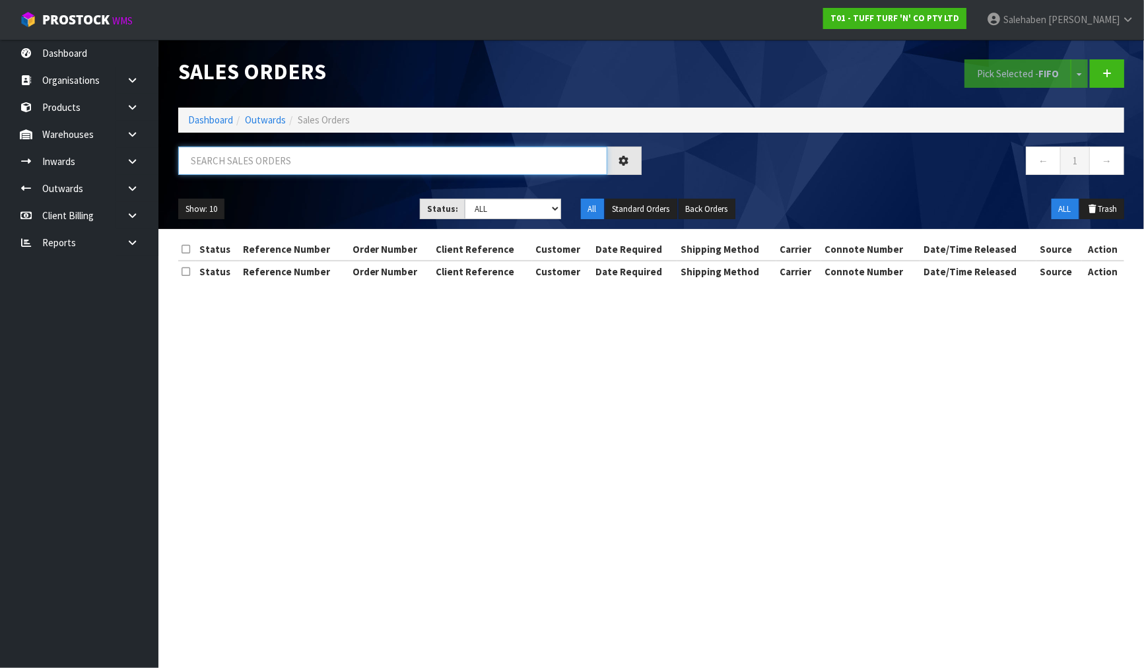
click at [267, 166] on input "text" at bounding box center [392, 161] width 429 height 28
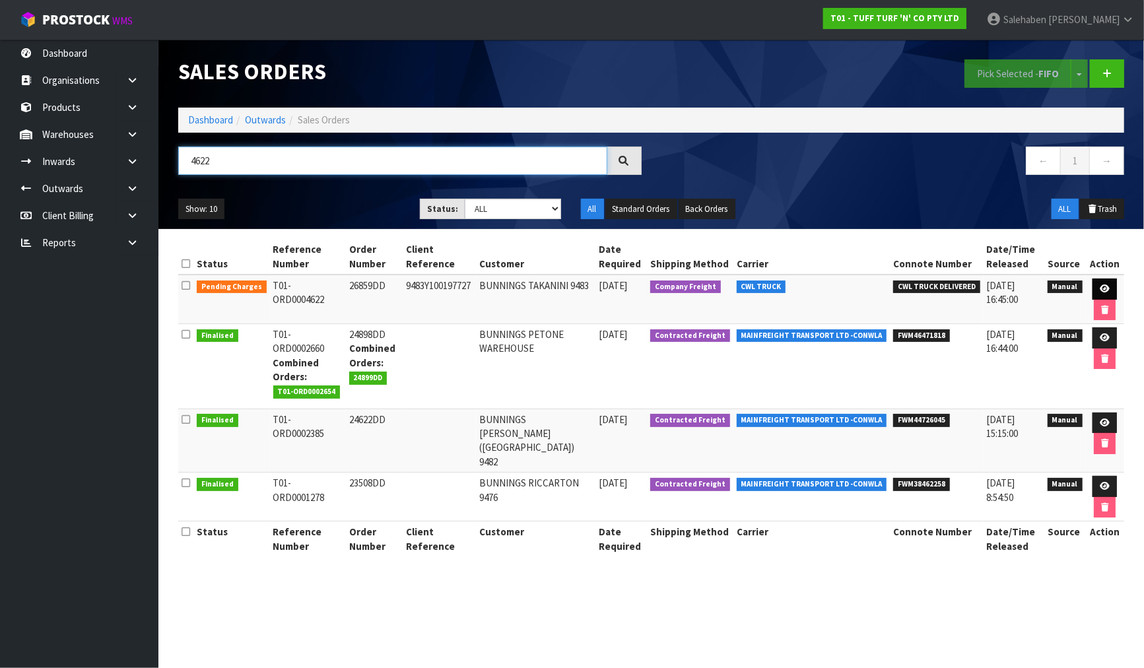
type input "4622"
click at [1104, 293] on icon at bounding box center [1105, 289] width 10 height 9
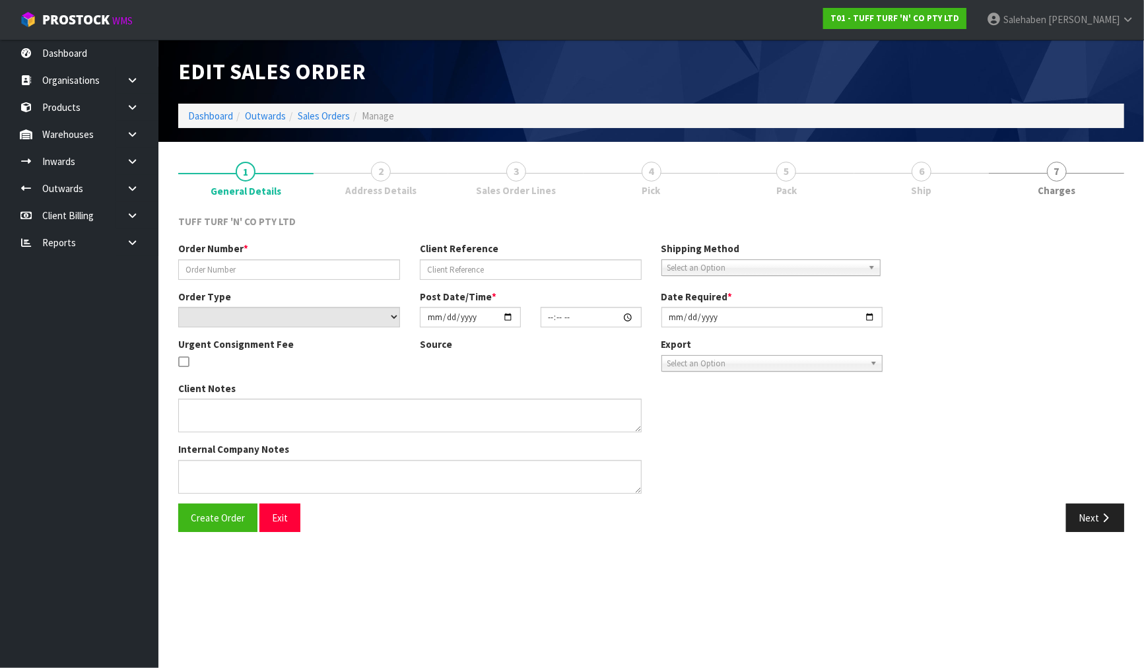
type input "26859DD"
type input "9483Y100197727"
select select "number:0"
type input "[DATE]"
type input "13:42:00.000"
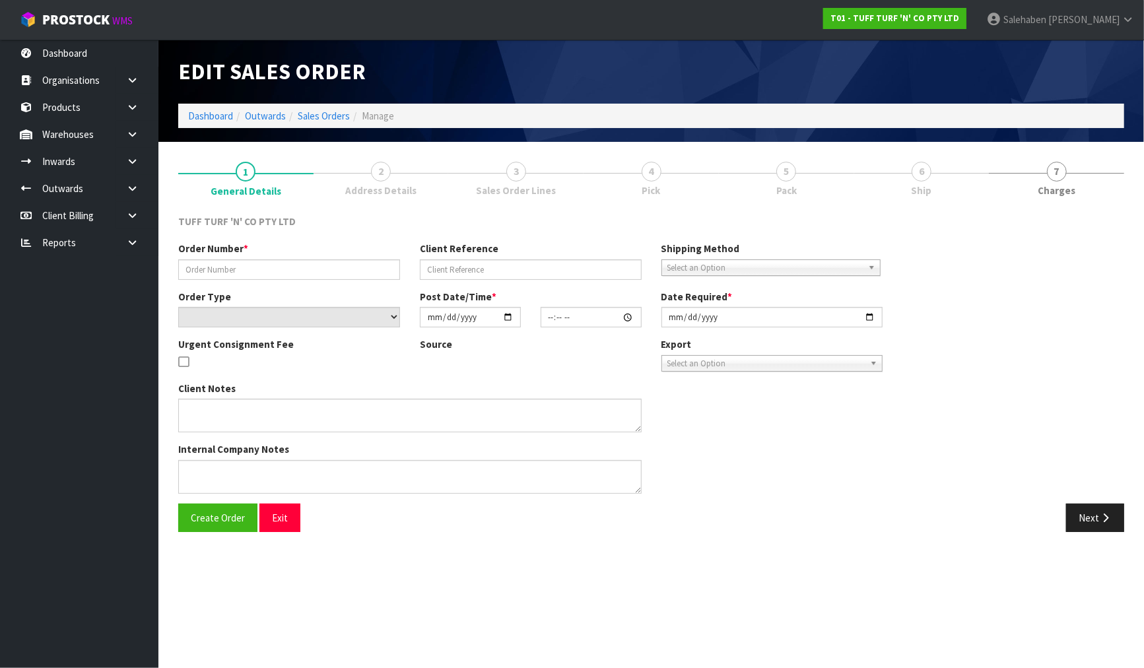
type input "[DATE]"
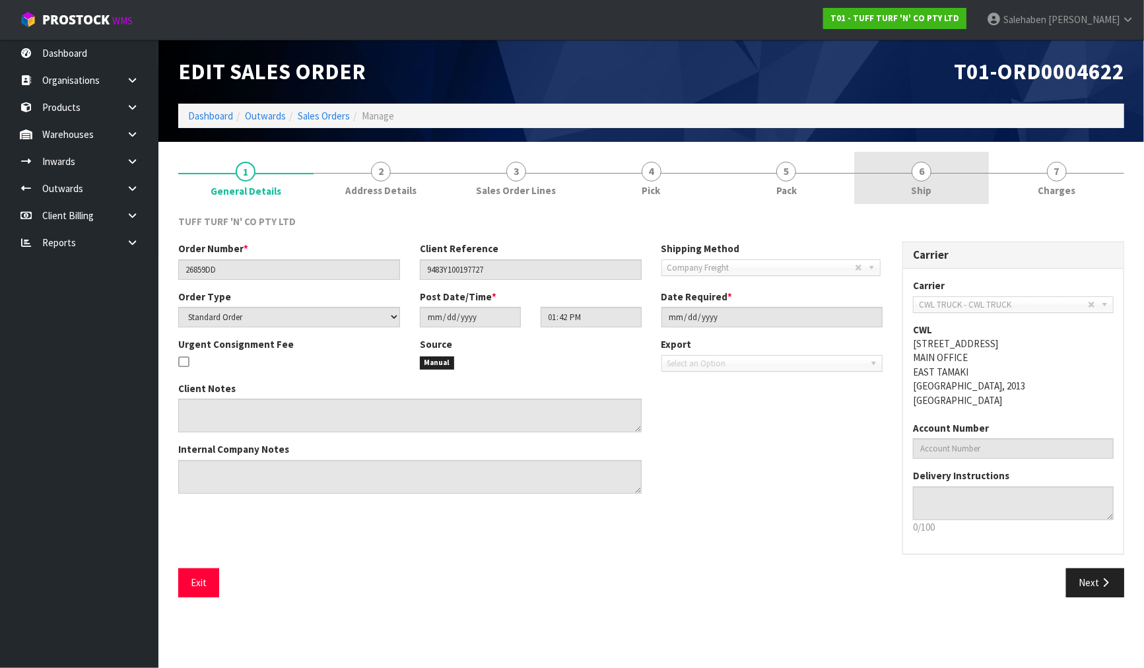
click at [922, 188] on span "Ship" at bounding box center [921, 191] width 20 height 14
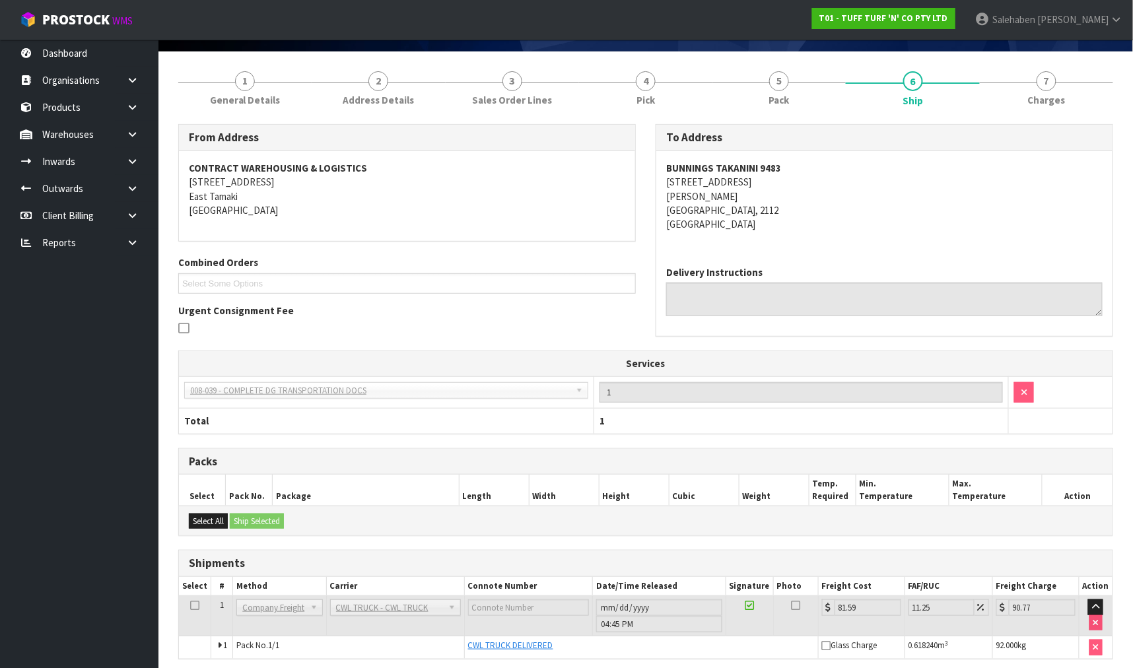
scroll to position [144, 0]
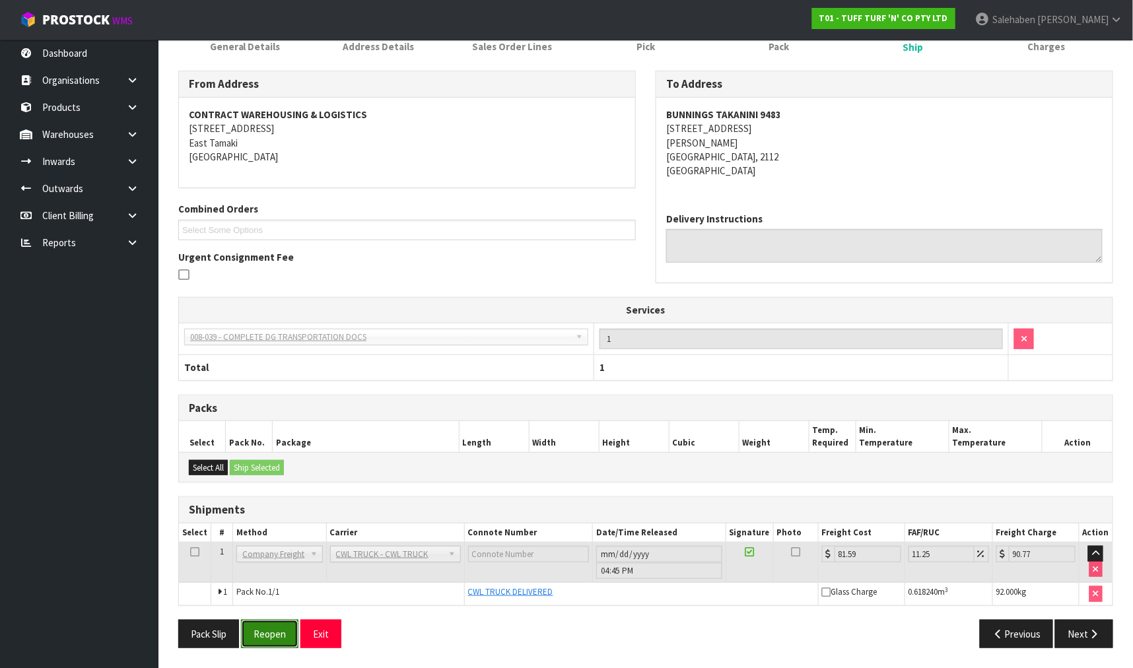
click at [264, 634] on button "Reopen" at bounding box center [269, 634] width 57 height 28
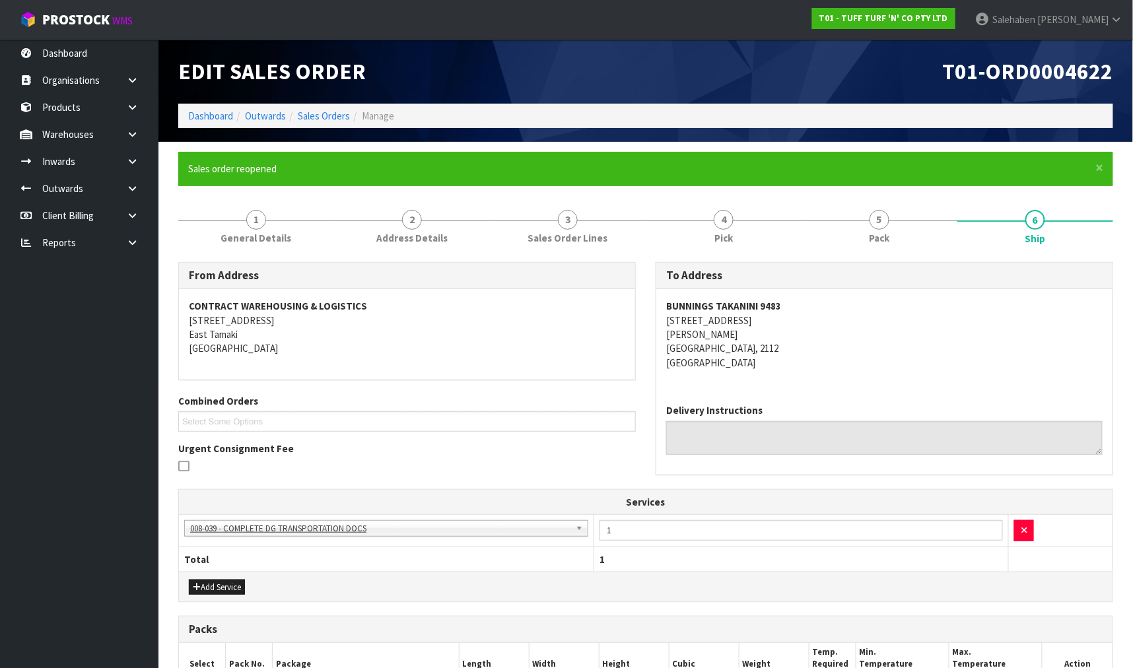
scroll to position [225, 0]
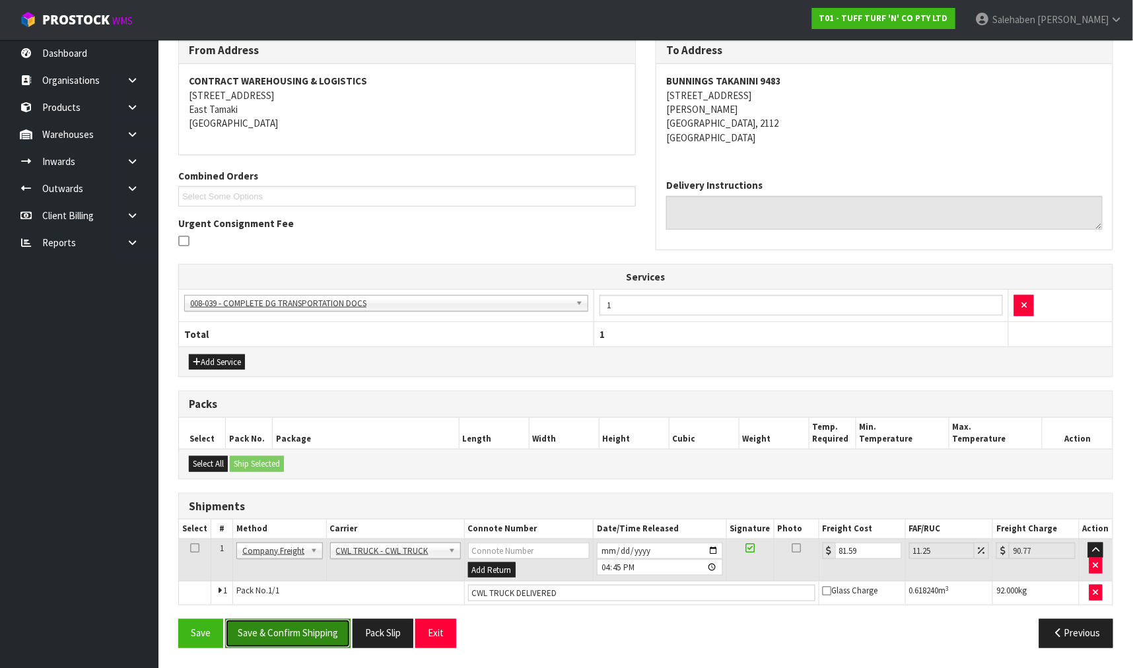
click at [275, 625] on button "Save & Confirm Shipping" at bounding box center [287, 633] width 125 height 28
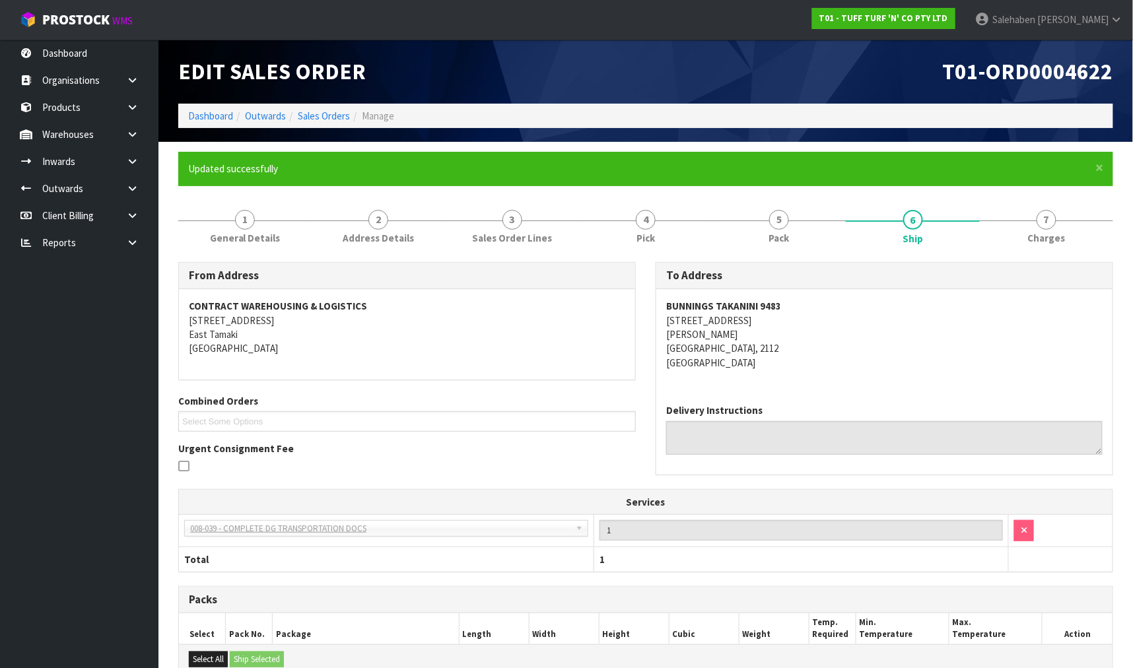
click at [318, 122] on li "Sales Orders" at bounding box center [318, 116] width 64 height 14
click at [324, 116] on link "Sales Orders" at bounding box center [324, 116] width 52 height 13
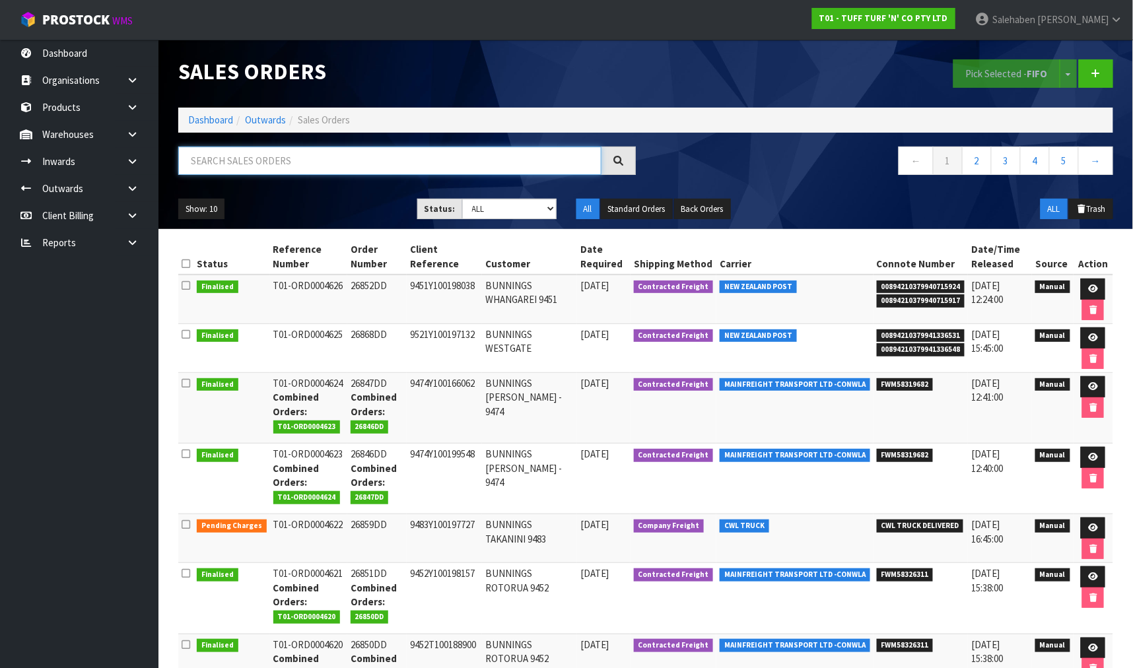
click at [305, 160] on input "text" at bounding box center [389, 161] width 423 height 28
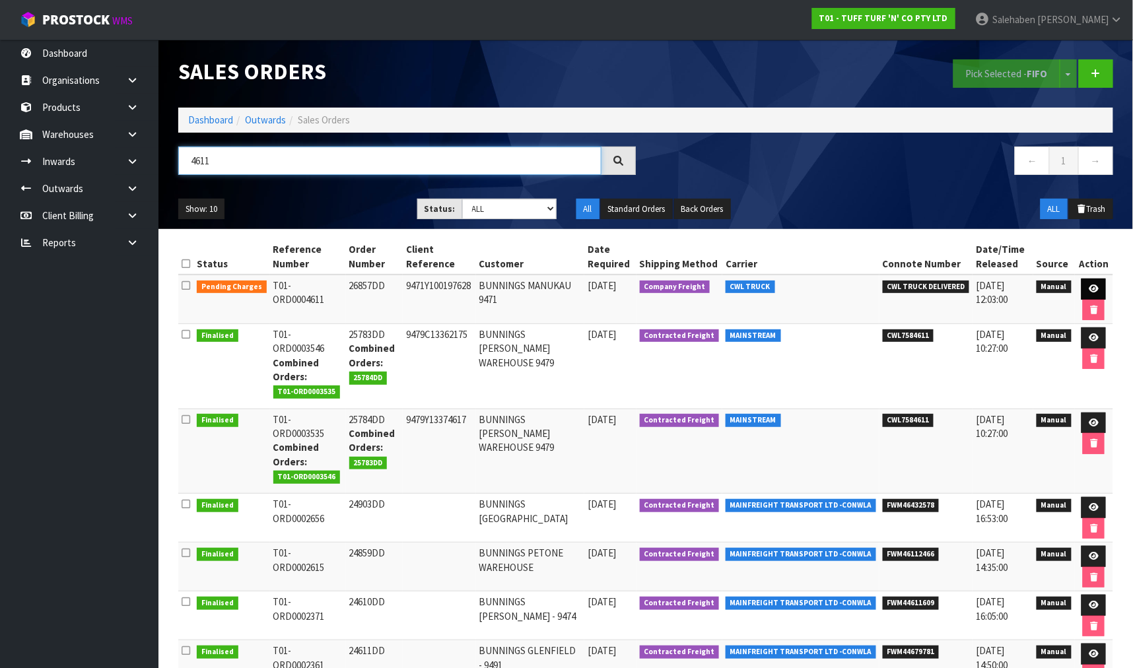
type input "4611"
click at [1082, 285] on link at bounding box center [1094, 289] width 24 height 21
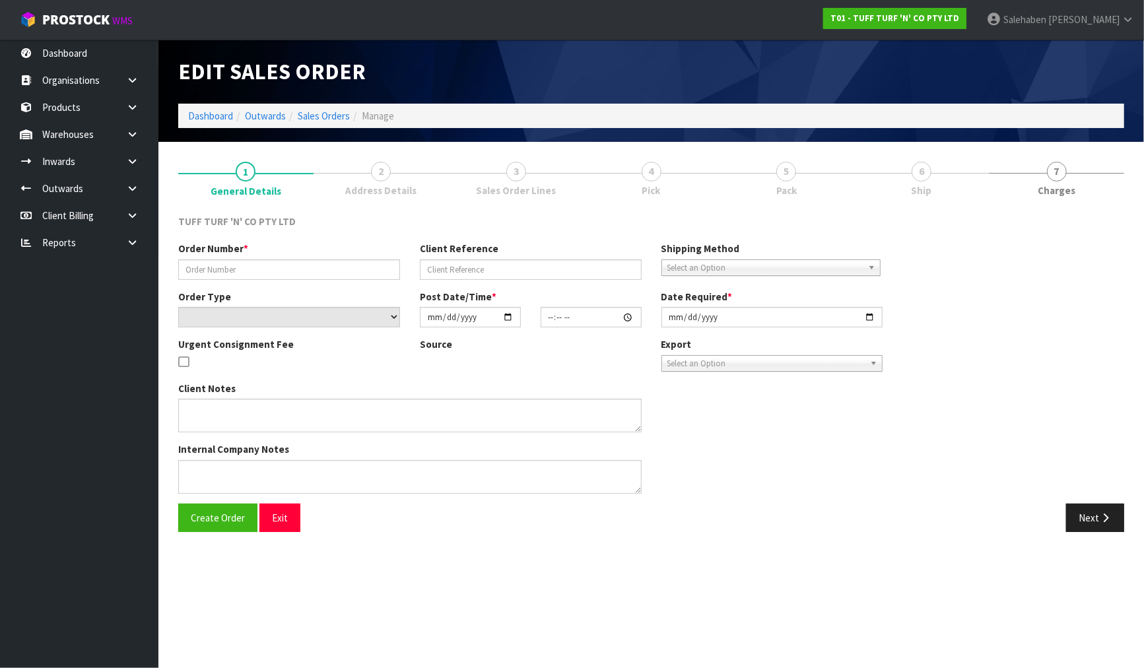
type input "26857DD"
type input "9471Y100197628"
select select "number:0"
type input "[DATE]"
type input "13:11:00.000"
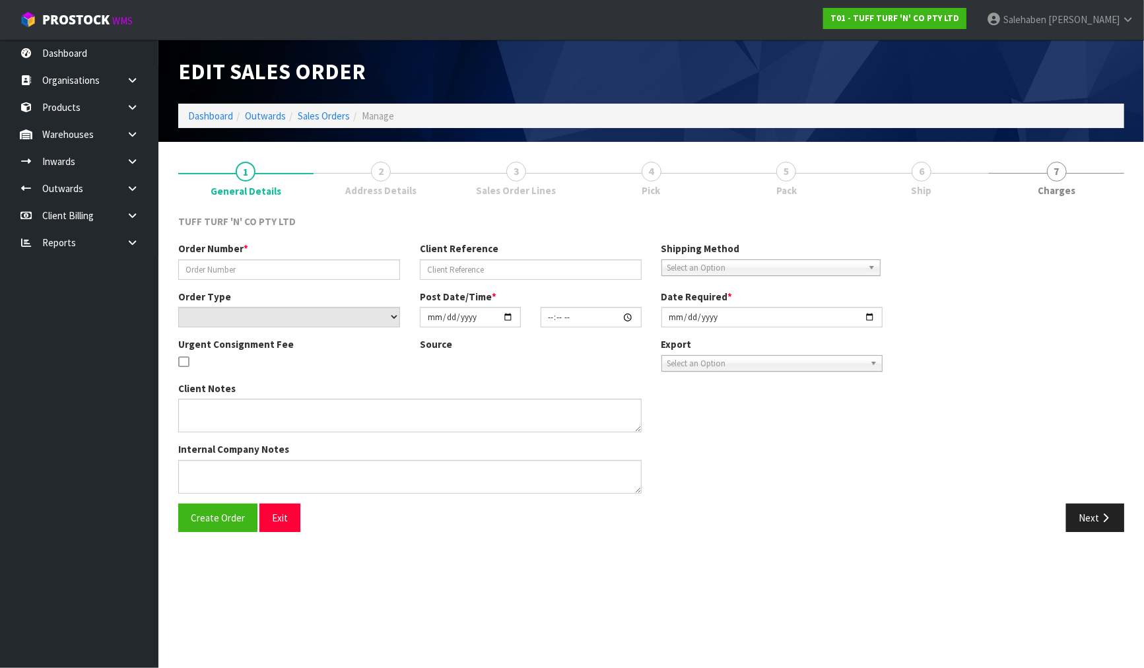
type input "[DATE]"
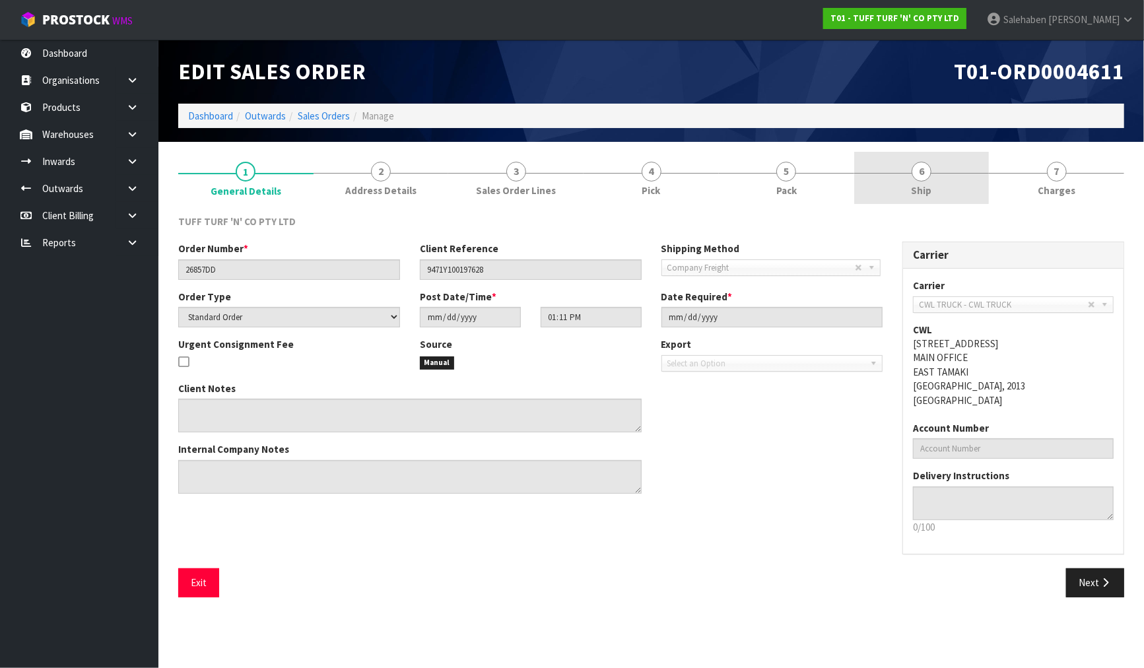
click at [920, 186] on span "Ship" at bounding box center [921, 191] width 20 height 14
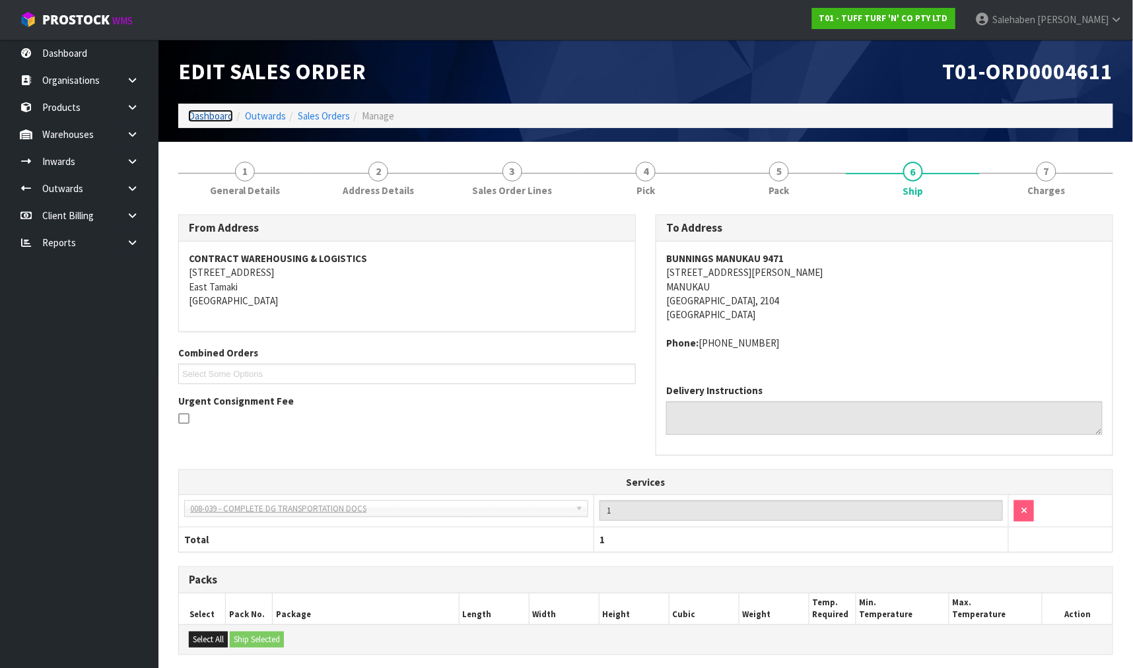
click at [207, 114] on link "Dashboard" at bounding box center [210, 116] width 45 height 13
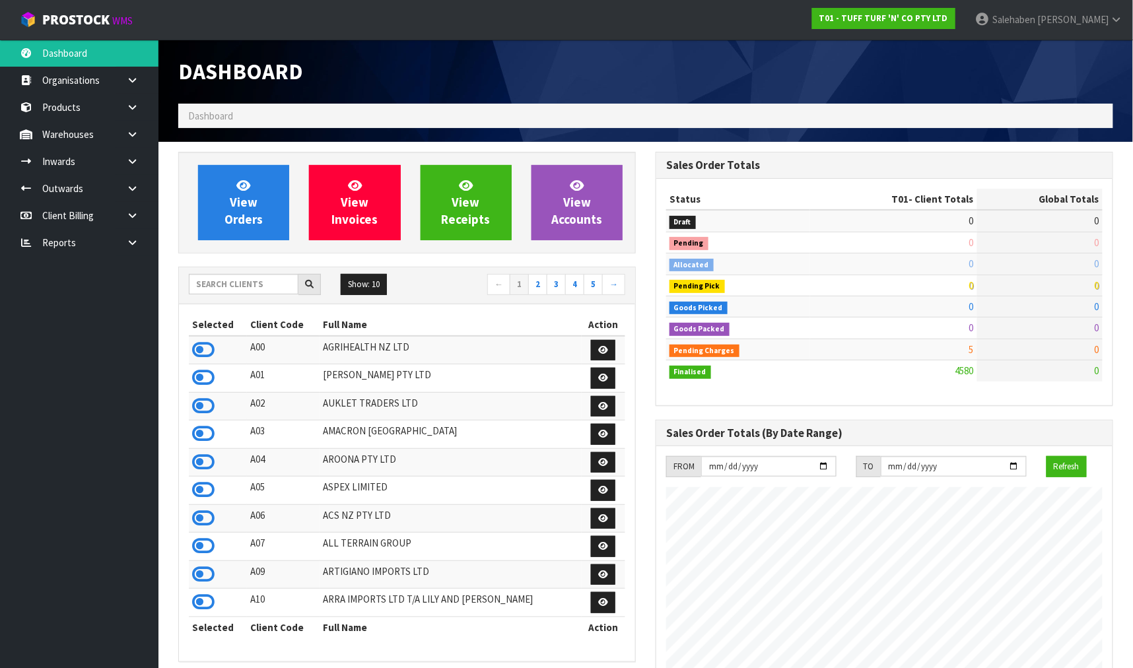
scroll to position [1000, 477]
click at [207, 347] on icon at bounding box center [203, 350] width 22 height 20
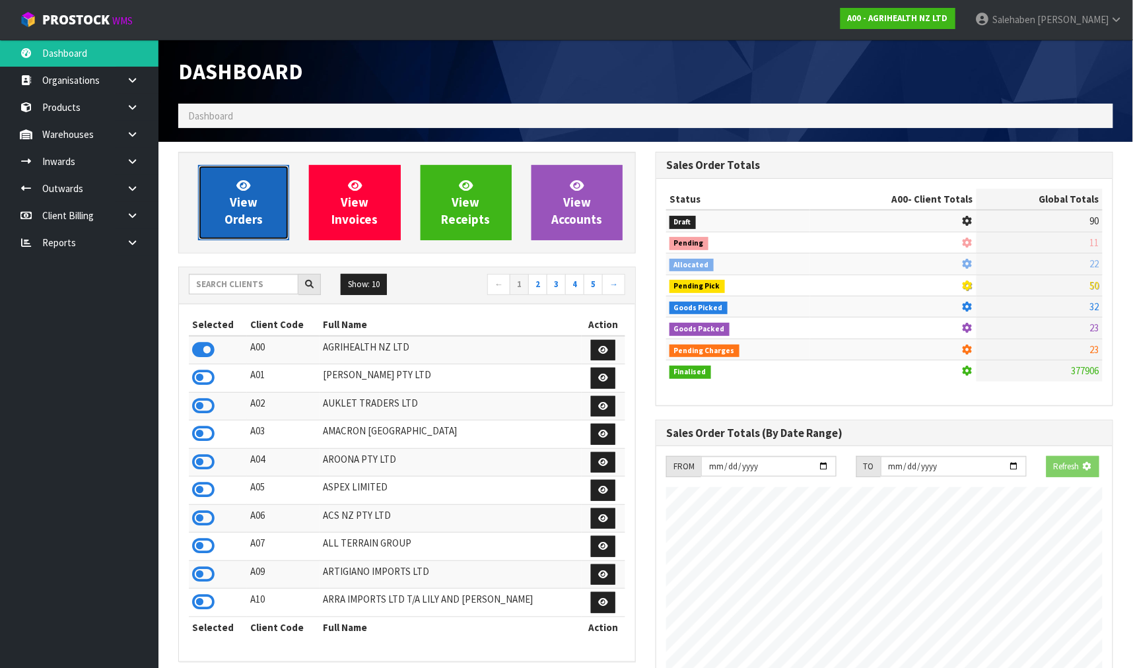
click at [236, 225] on span "View Orders" at bounding box center [244, 203] width 38 height 50
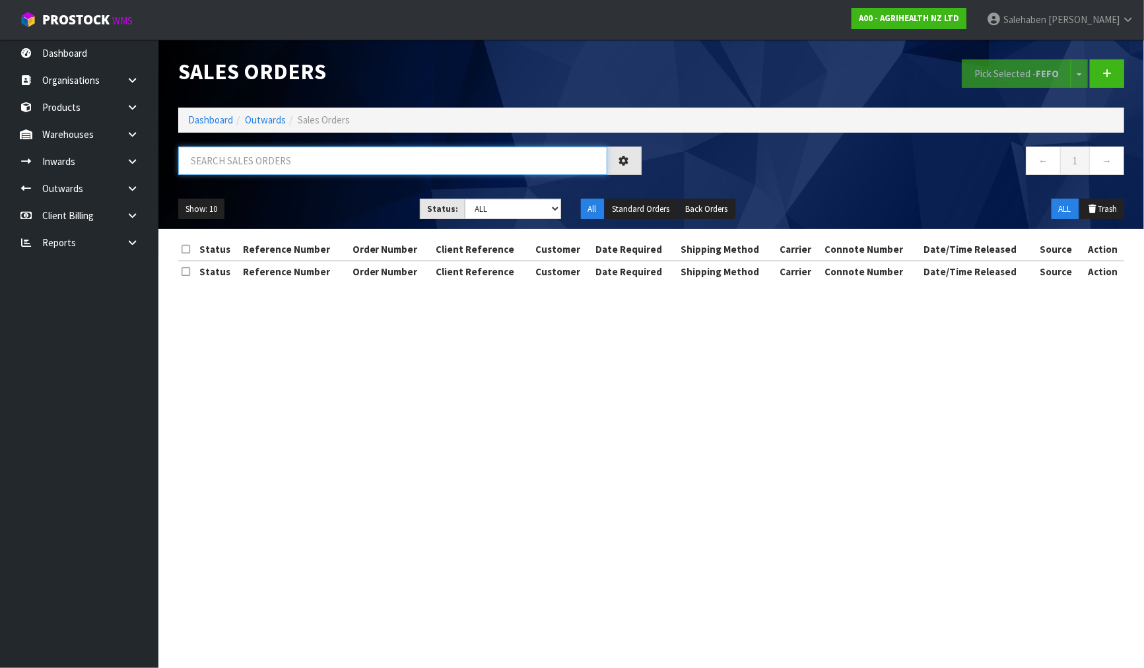
click at [210, 159] on input "text" at bounding box center [392, 161] width 429 height 28
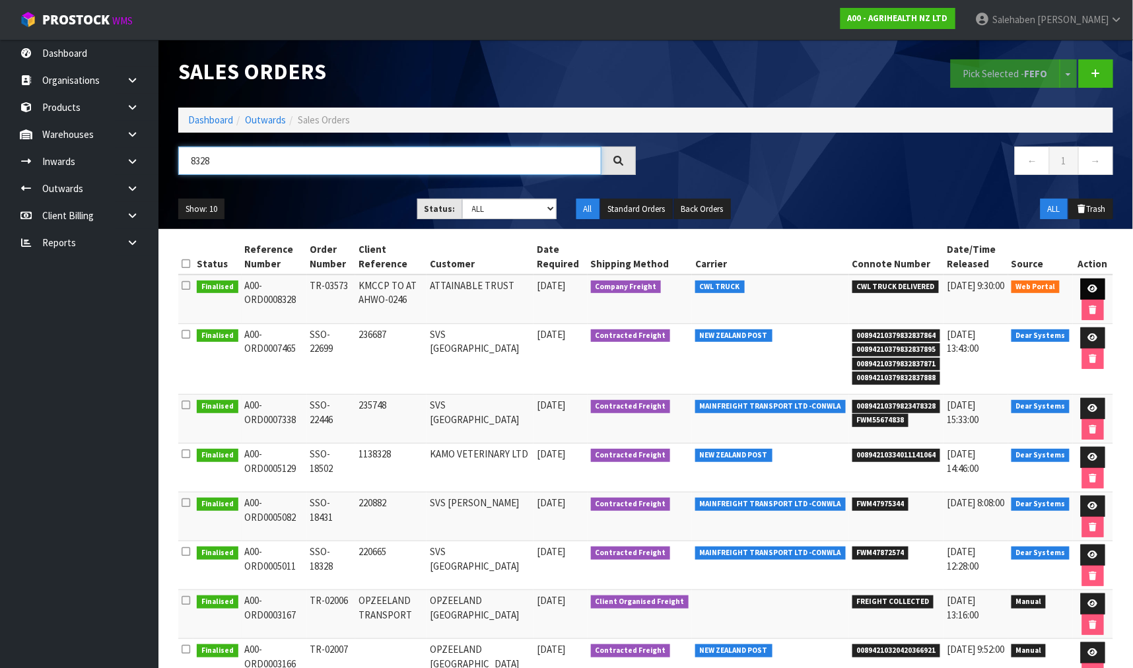
type input "8328"
click at [1095, 283] on link at bounding box center [1093, 289] width 24 height 21
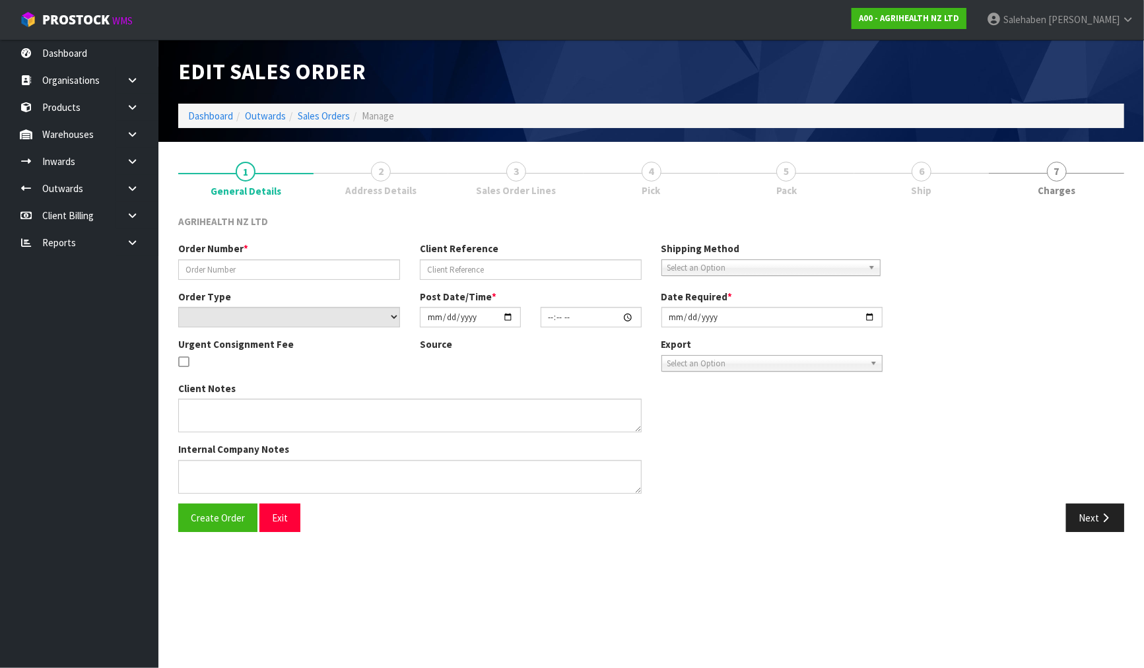
type input "TR-03573"
type input "KMCCP TO AT AHWO-0246"
select select "number:0"
type input "[DATE]"
type input "11:06:00.000"
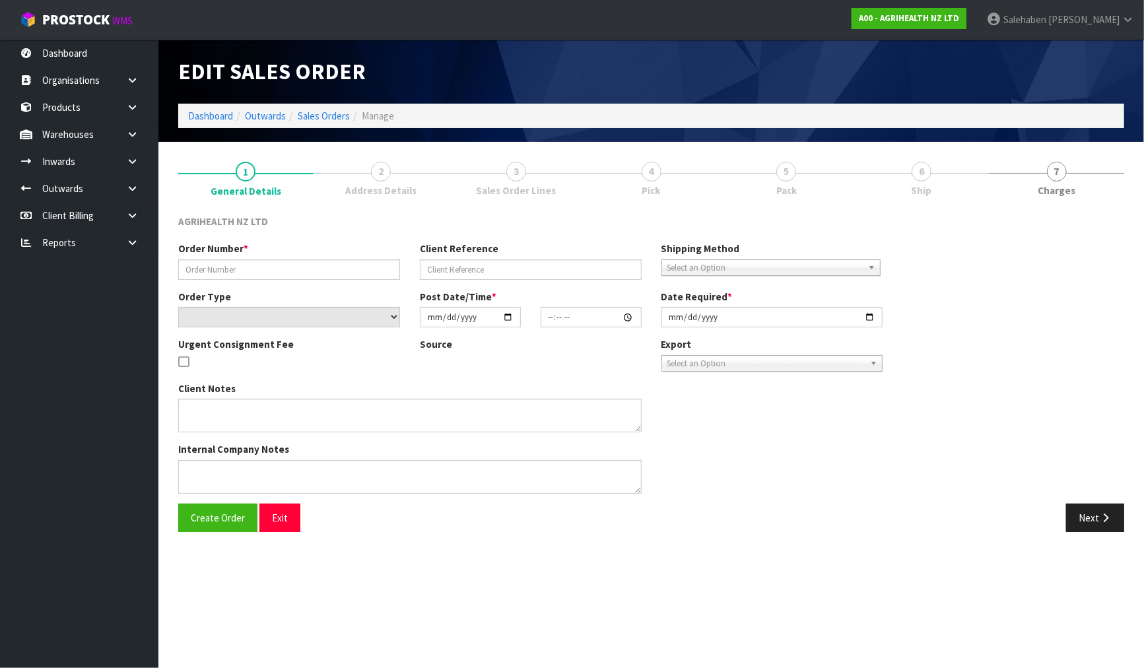
type input "[DATE]"
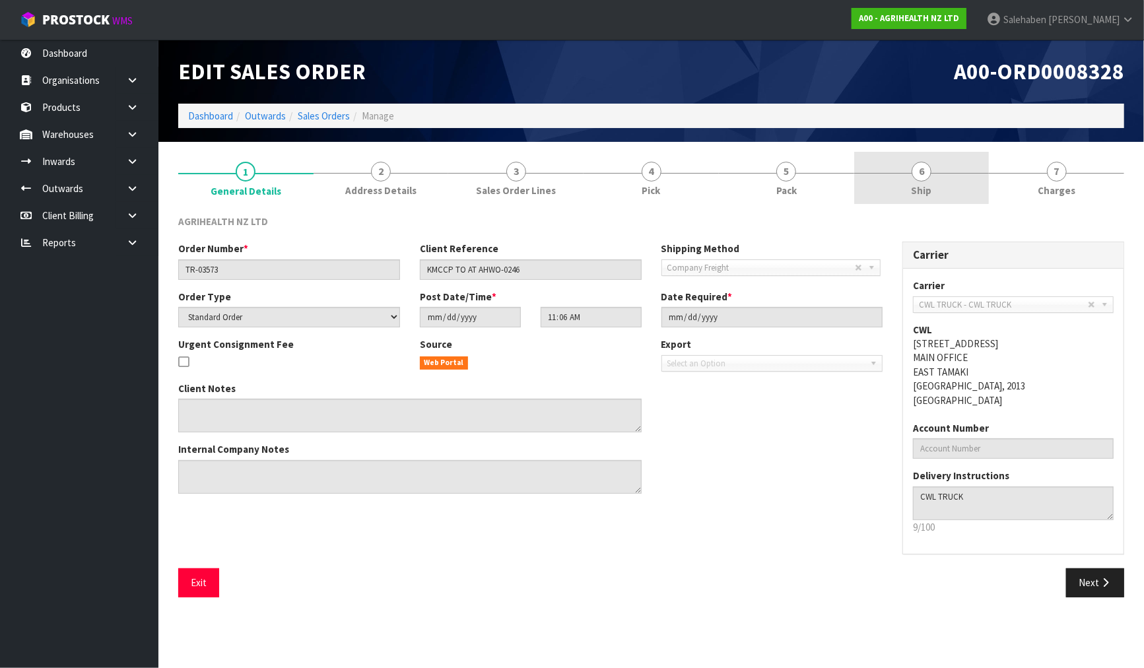
click at [927, 193] on span "Ship" at bounding box center [921, 191] width 20 height 14
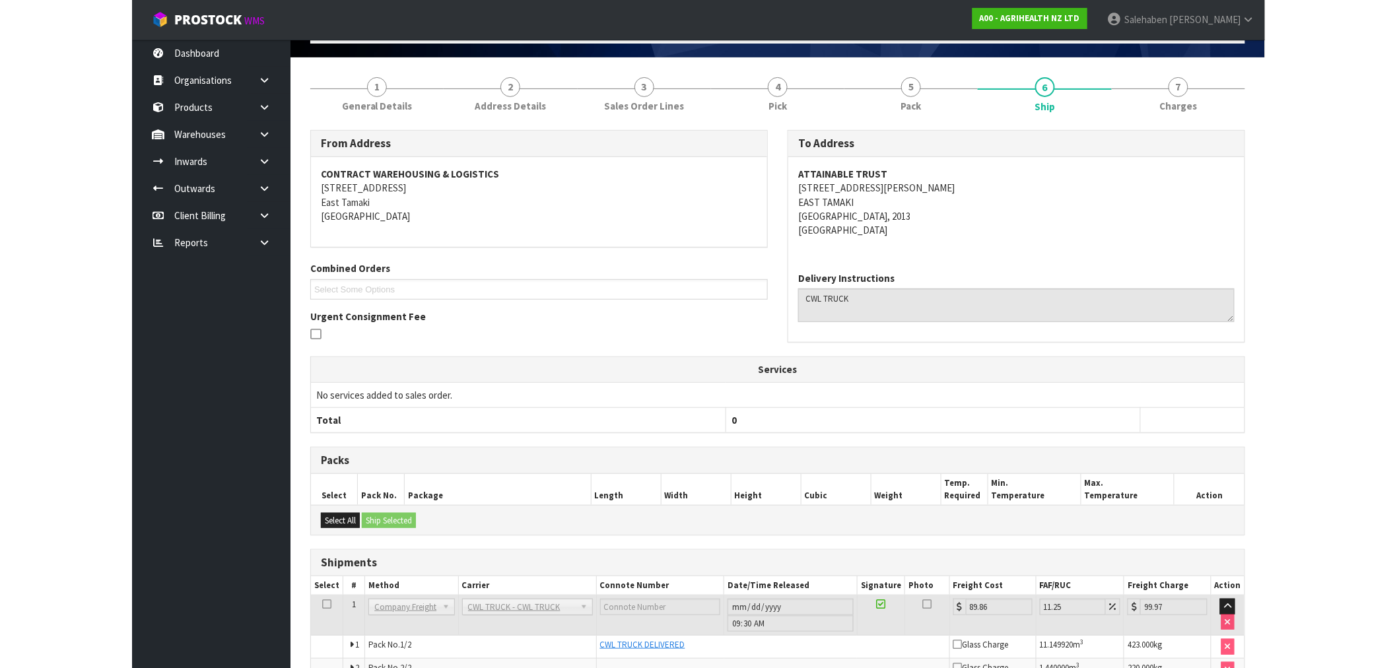
scroll to position [160, 0]
